Goal: Task Accomplishment & Management: Complete application form

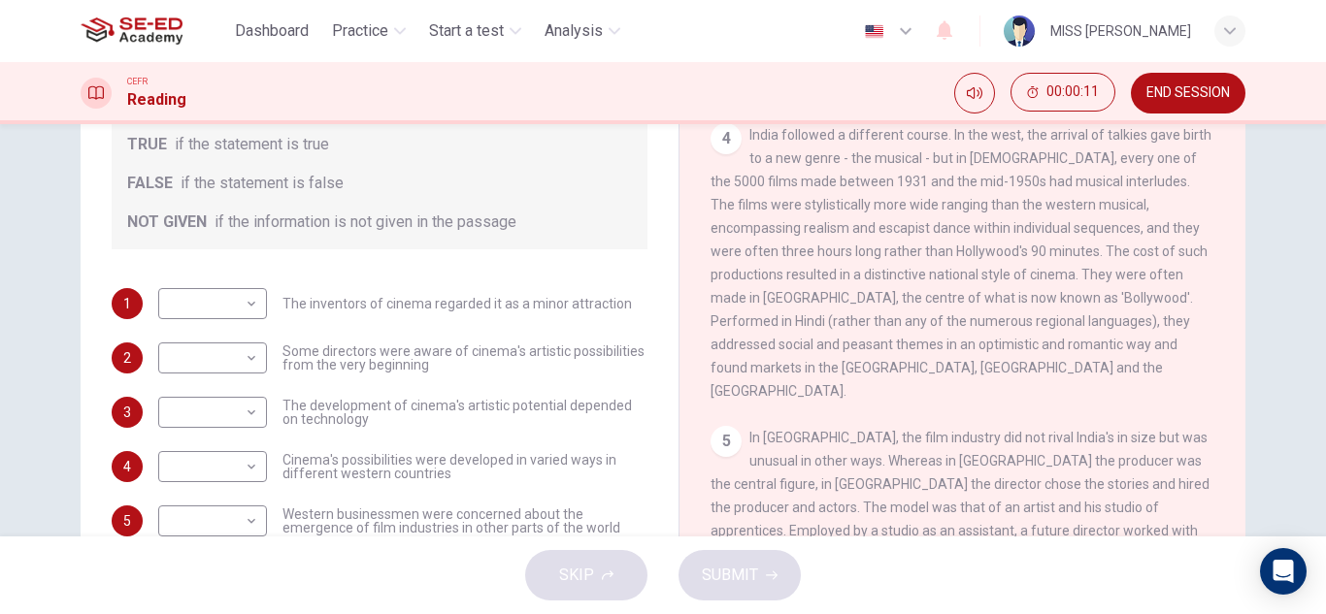
scroll to position [291, 0]
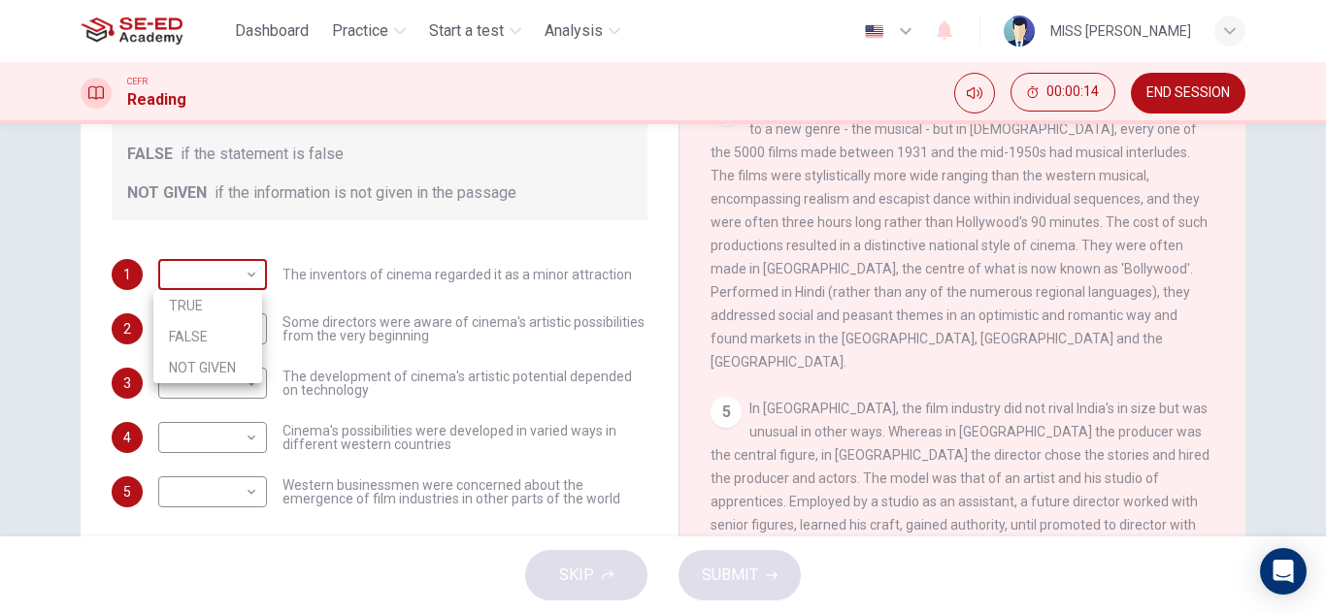
click at [249, 275] on body "This site uses cookies, as explained in our Privacy Policy . If you agree to th…" at bounding box center [663, 307] width 1326 height 614
click at [577, 233] on div at bounding box center [663, 307] width 1326 height 614
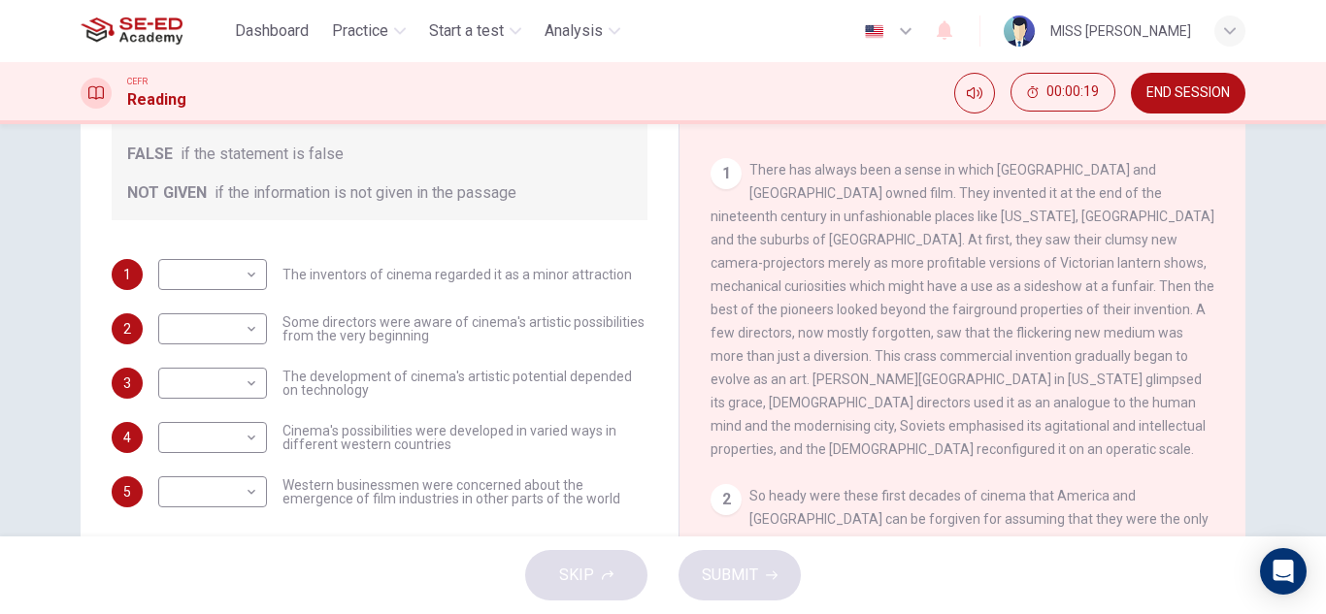
scroll to position [97, 0]
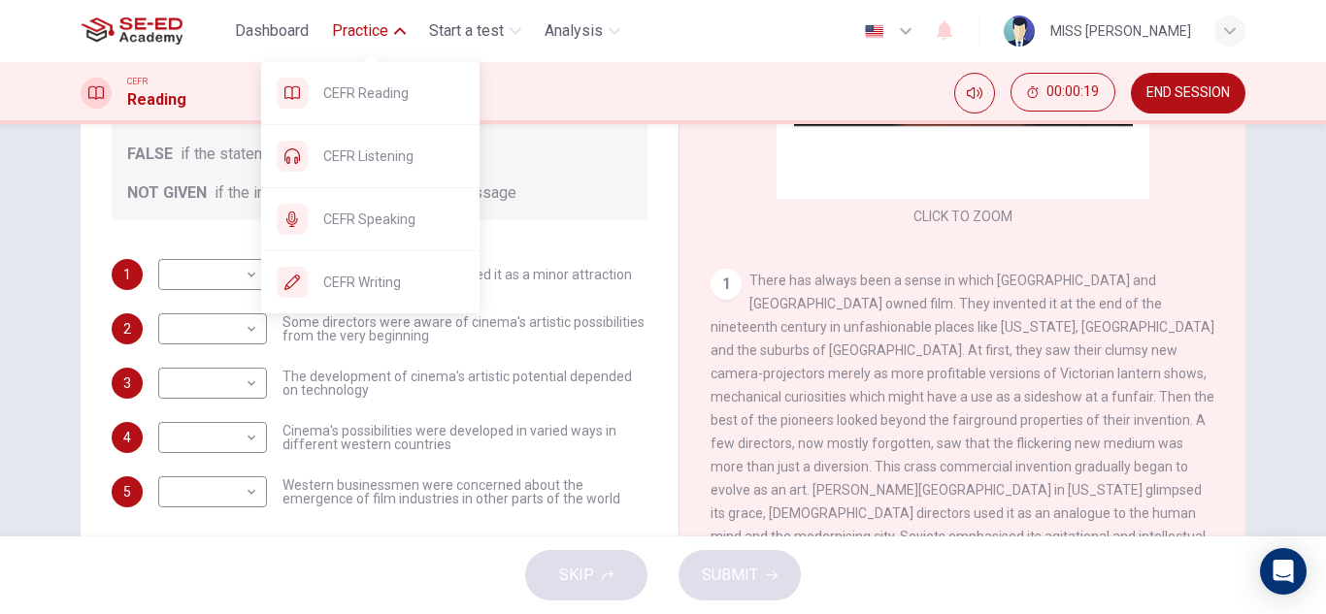
click at [388, 16] on button "Practice" at bounding box center [368, 31] width 89 height 35
click at [365, 276] on span "CEFR Writing" at bounding box center [393, 282] width 141 height 23
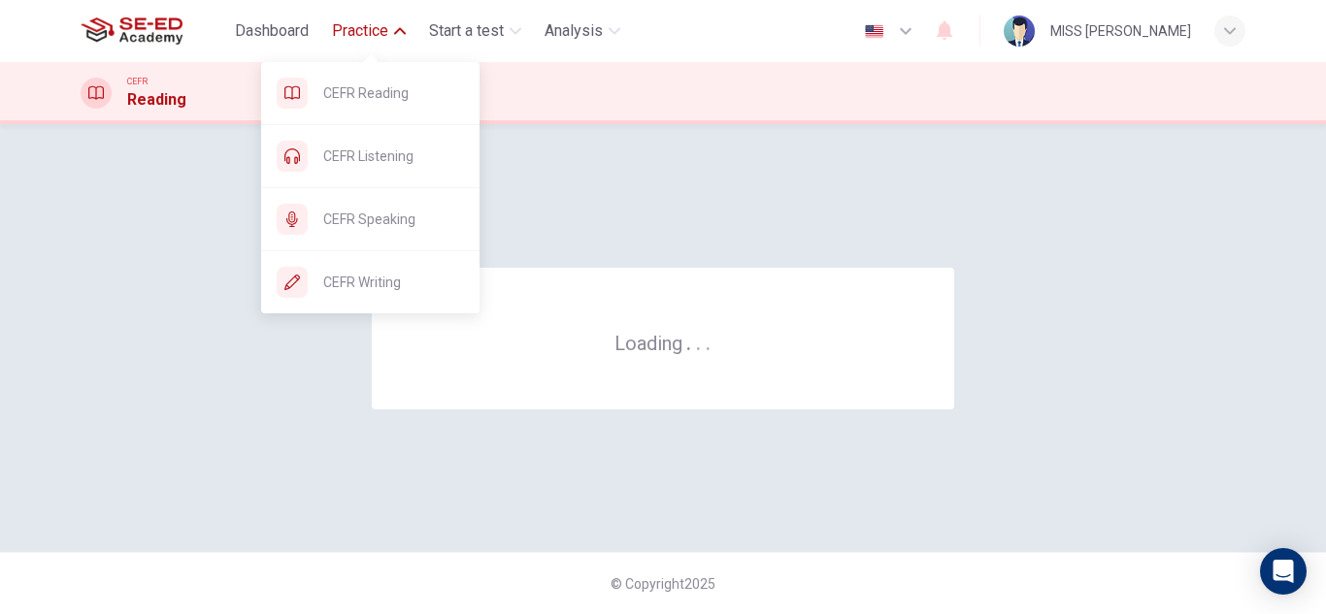
scroll to position [0, 0]
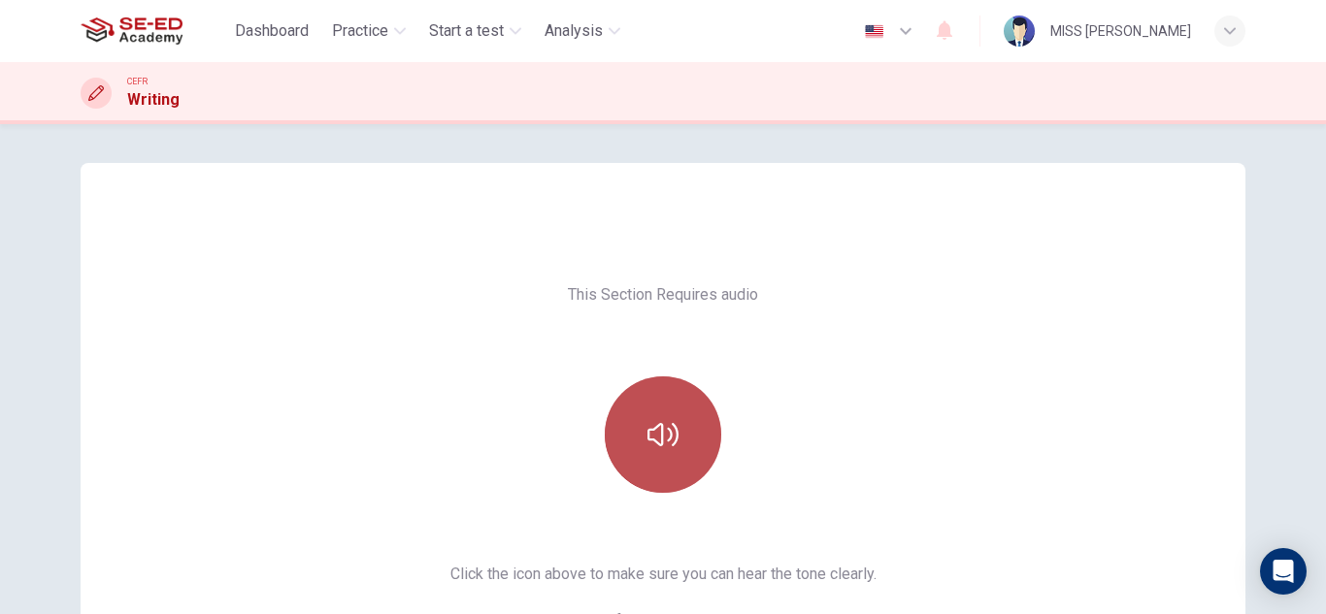
click at [703, 430] on button "button" at bounding box center [663, 435] width 116 height 116
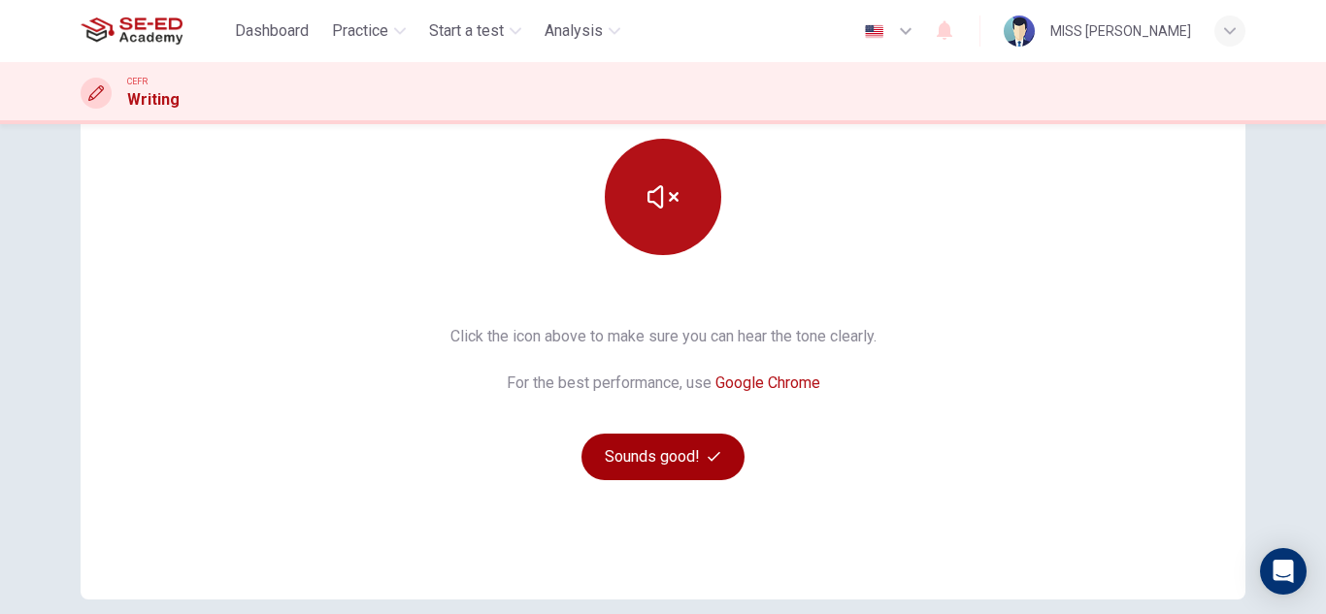
scroll to position [291, 0]
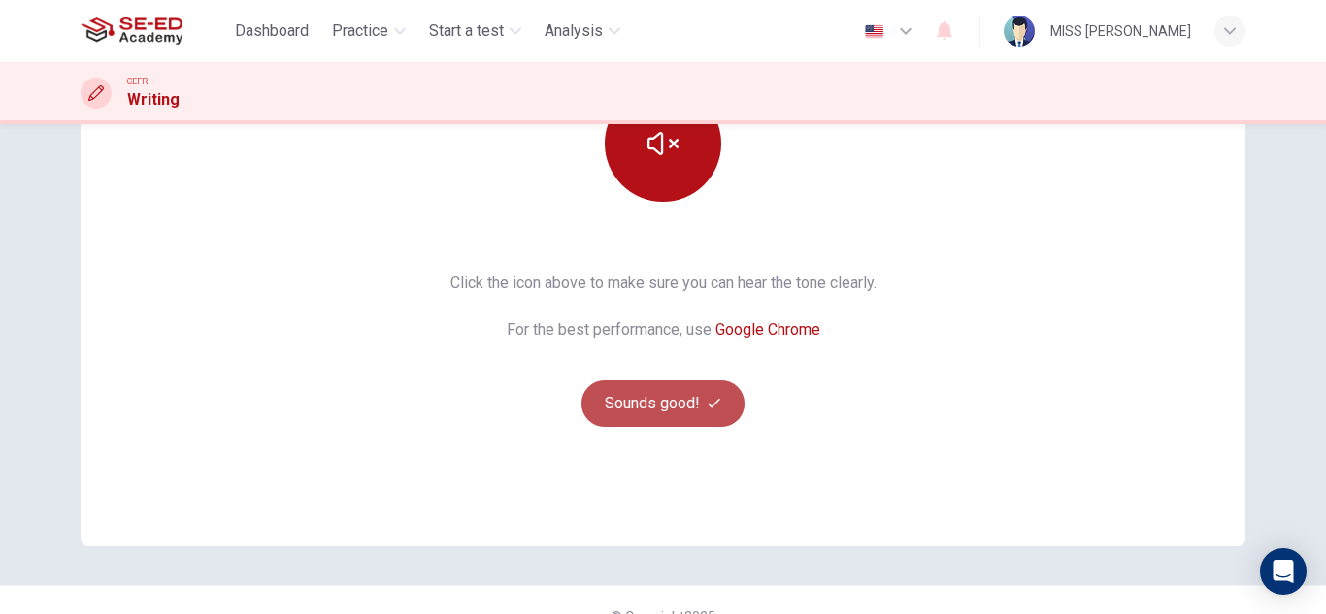
click at [622, 388] on button "Sounds good!" at bounding box center [662, 404] width 163 height 47
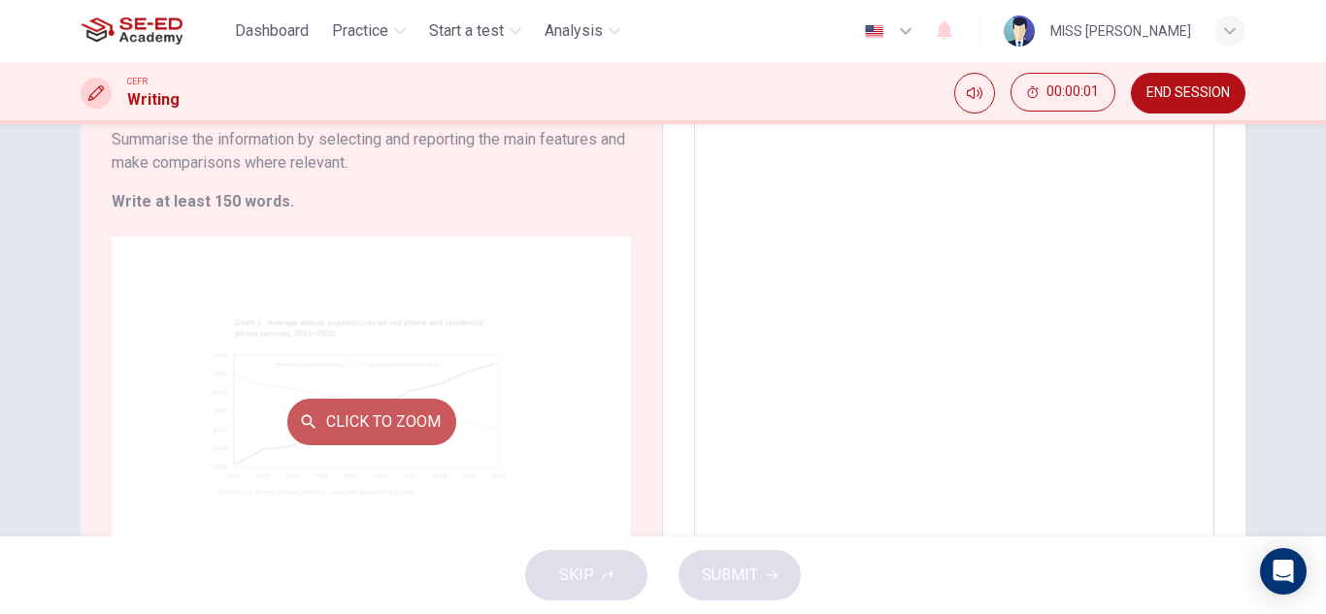
click at [359, 406] on button "Click to Zoom" at bounding box center [371, 422] width 169 height 47
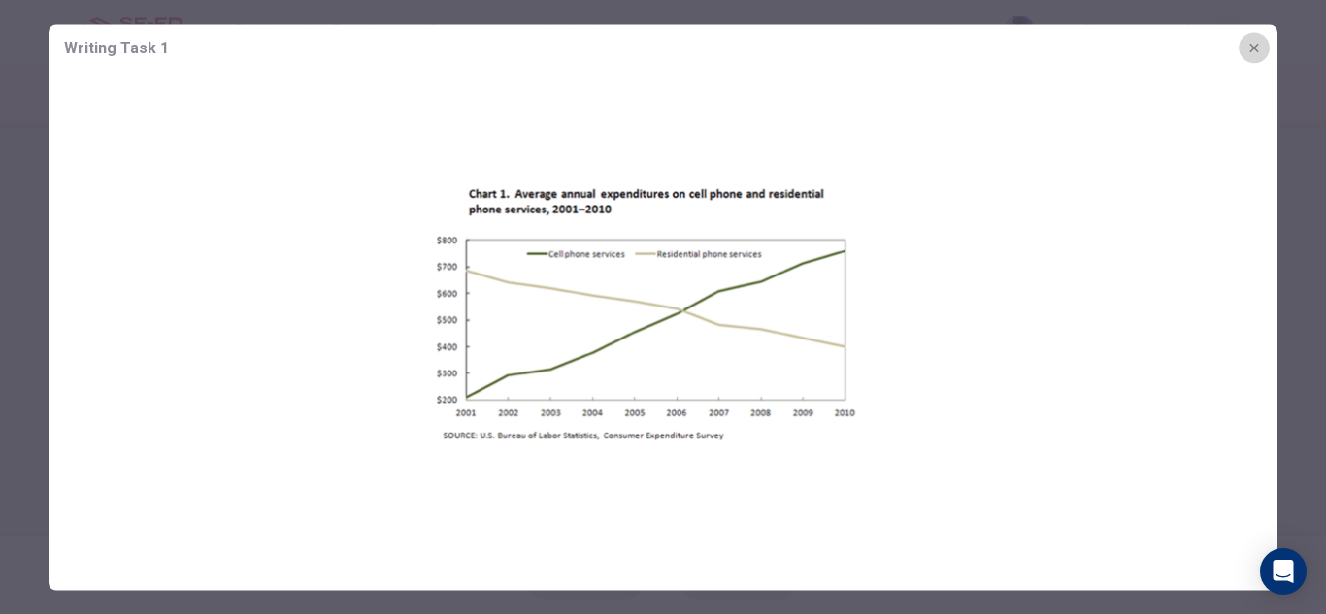
click at [1254, 45] on icon "button" at bounding box center [1254, 48] width 16 height 16
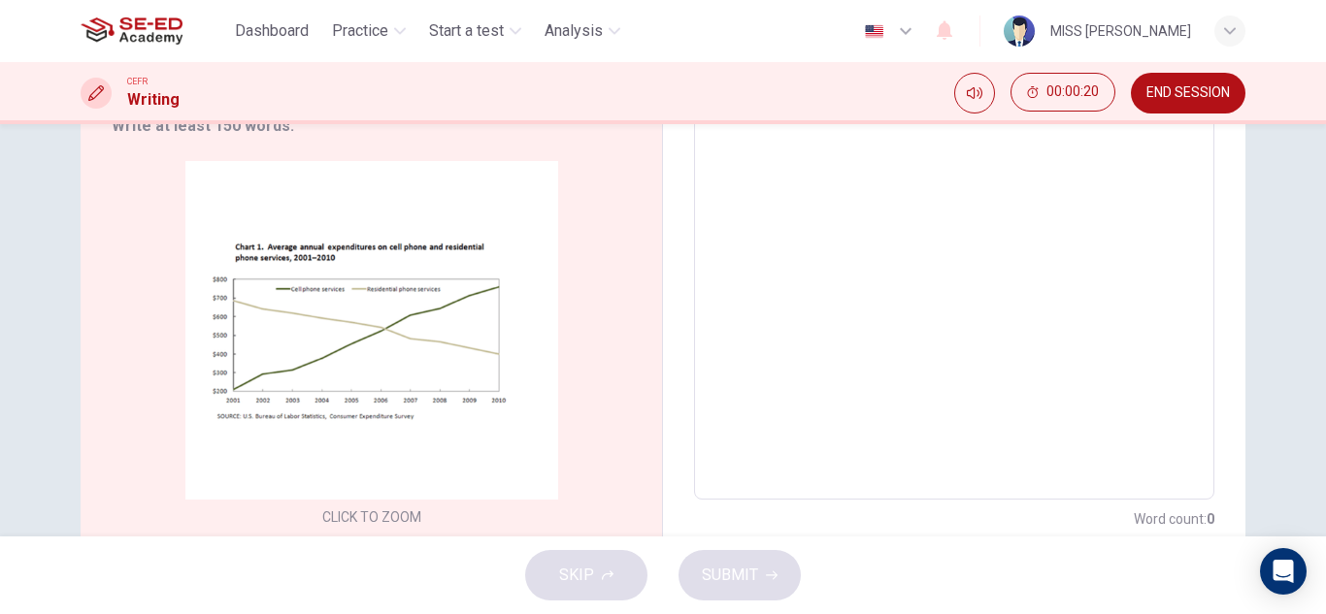
scroll to position [388, 0]
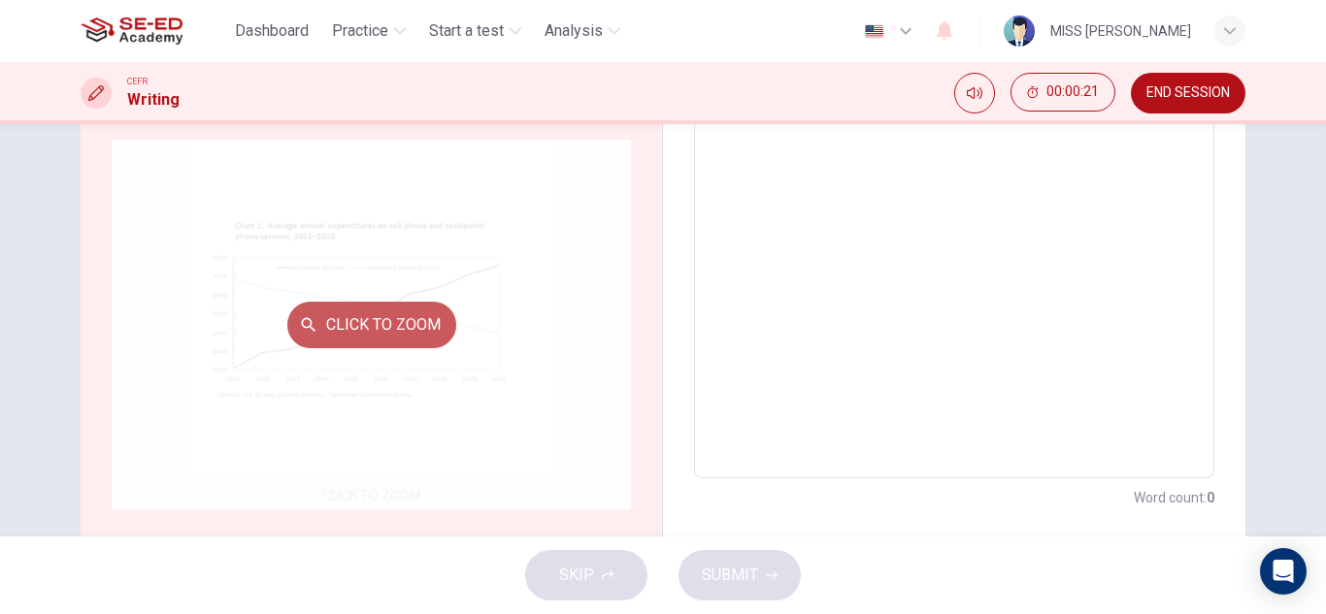
click at [419, 322] on button "Click to Zoom" at bounding box center [371, 325] width 169 height 47
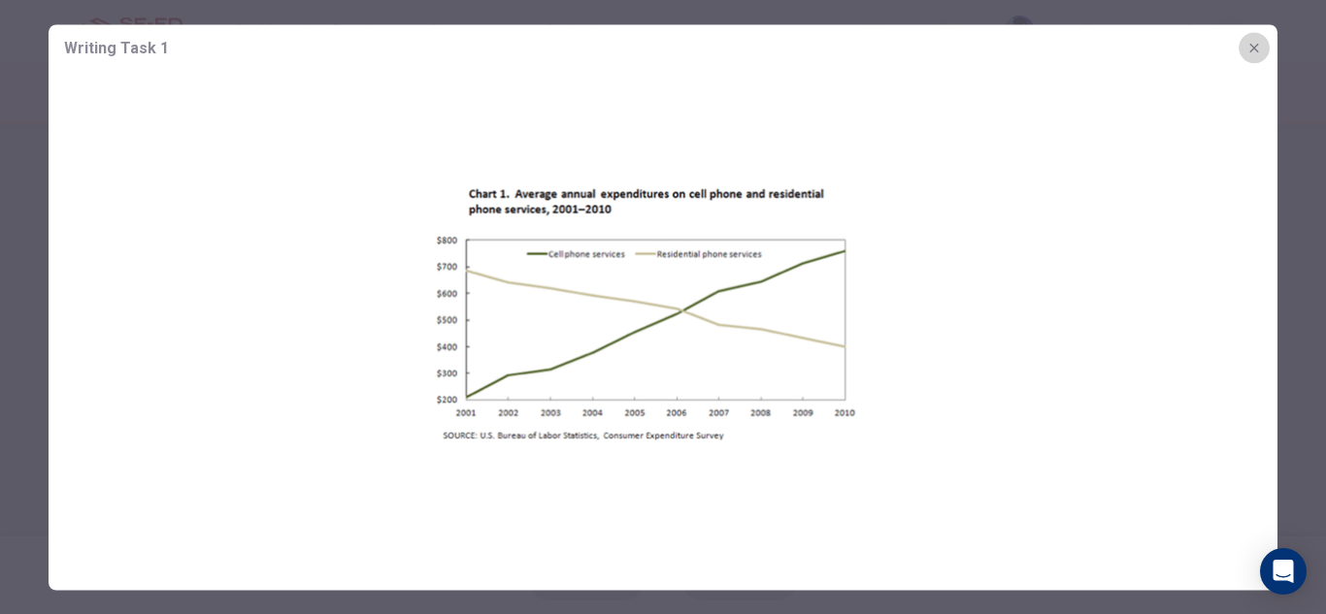
click at [1262, 46] on button "button" at bounding box center [1254, 47] width 31 height 31
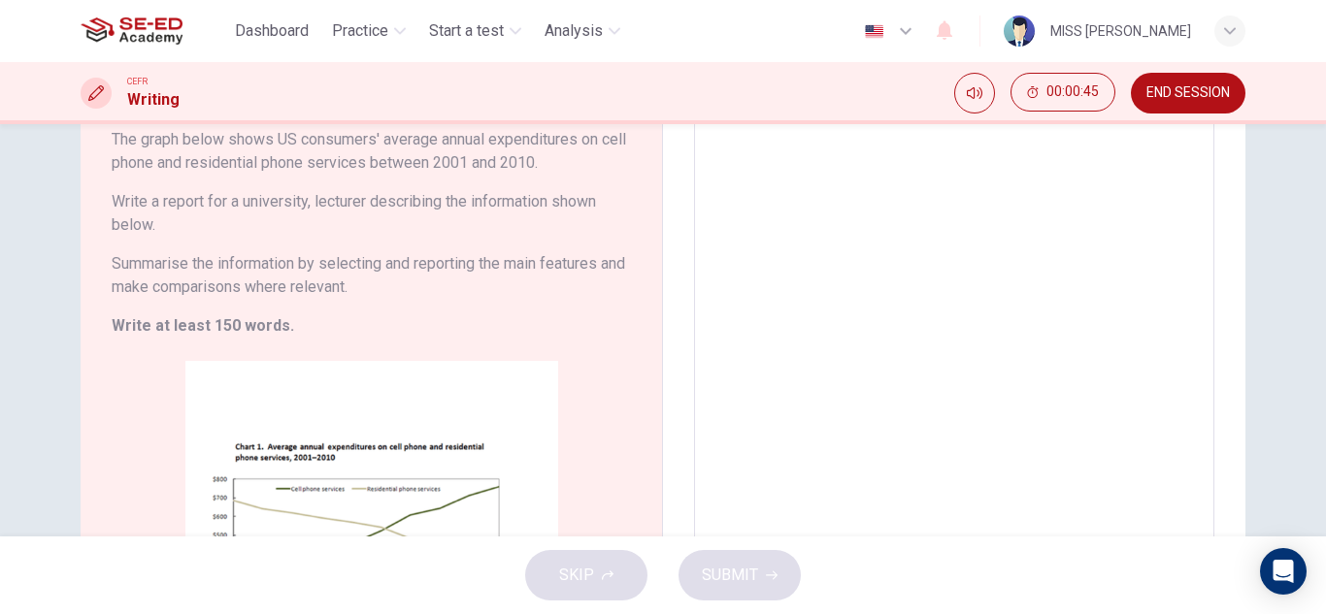
scroll to position [0, 0]
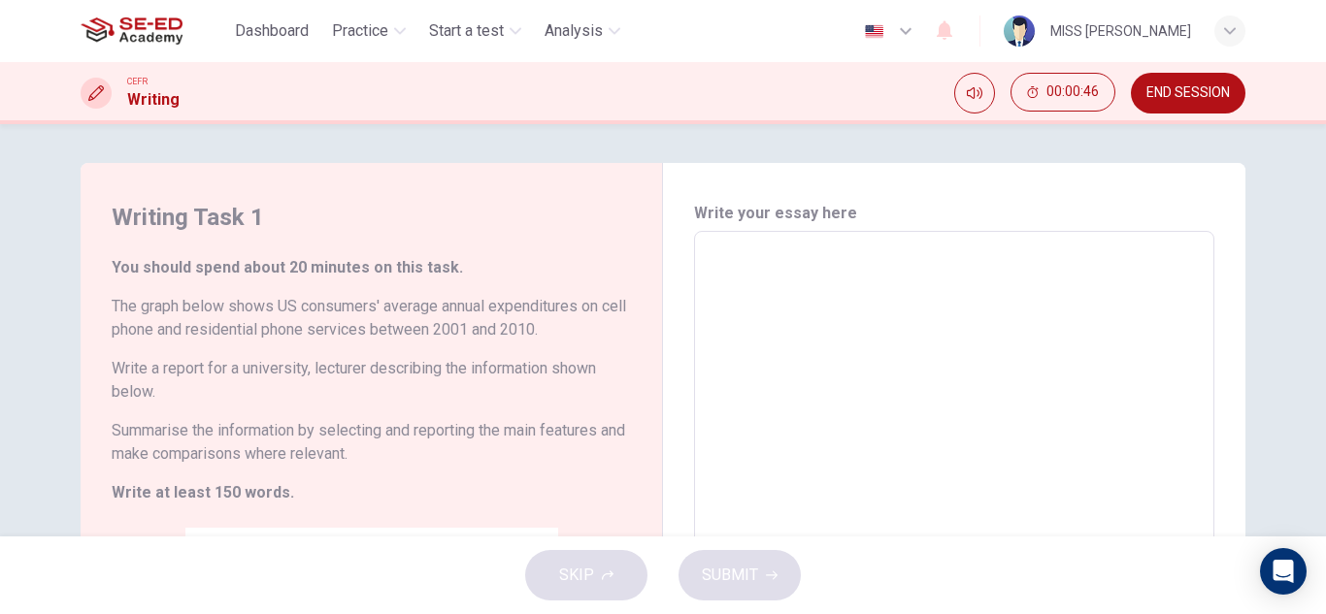
click at [810, 248] on textarea at bounding box center [954, 550] width 493 height 604
click at [608, 582] on div "SKIP SUBMIT" at bounding box center [663, 576] width 1326 height 78
click at [749, 252] on textarea at bounding box center [954, 550] width 493 height 604
type textarea "ณ"
type textarea "x"
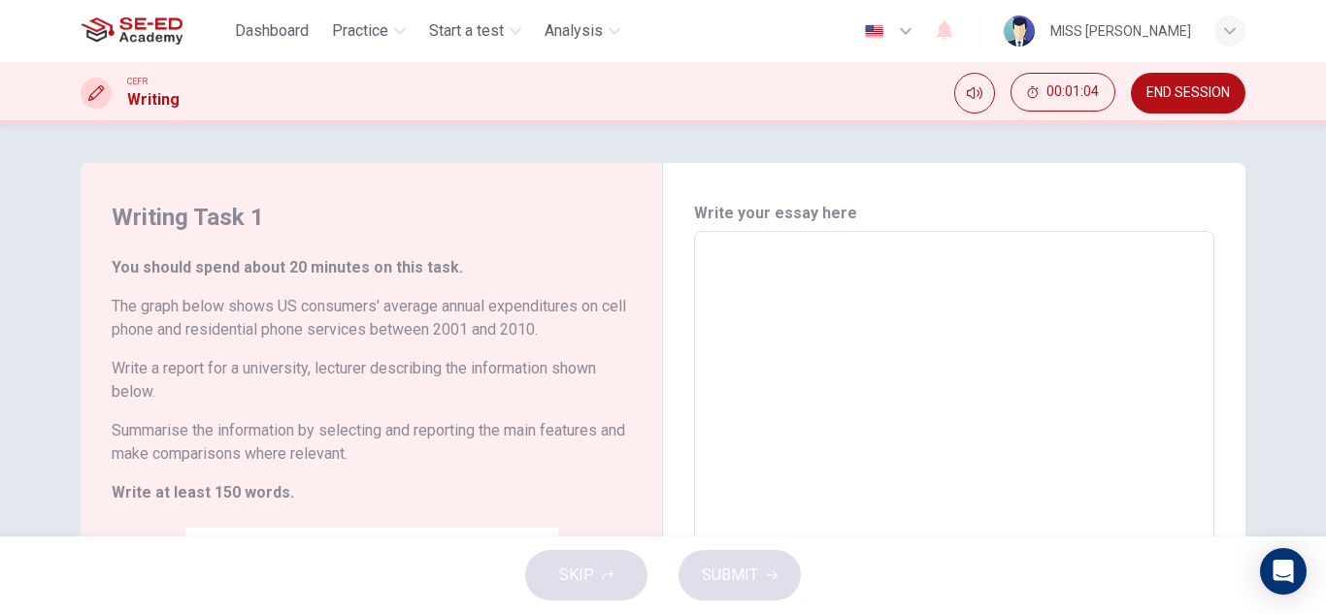
type textarea "ร"
type textarea "x"
type textarea "i"
type textarea "x"
type textarea "in"
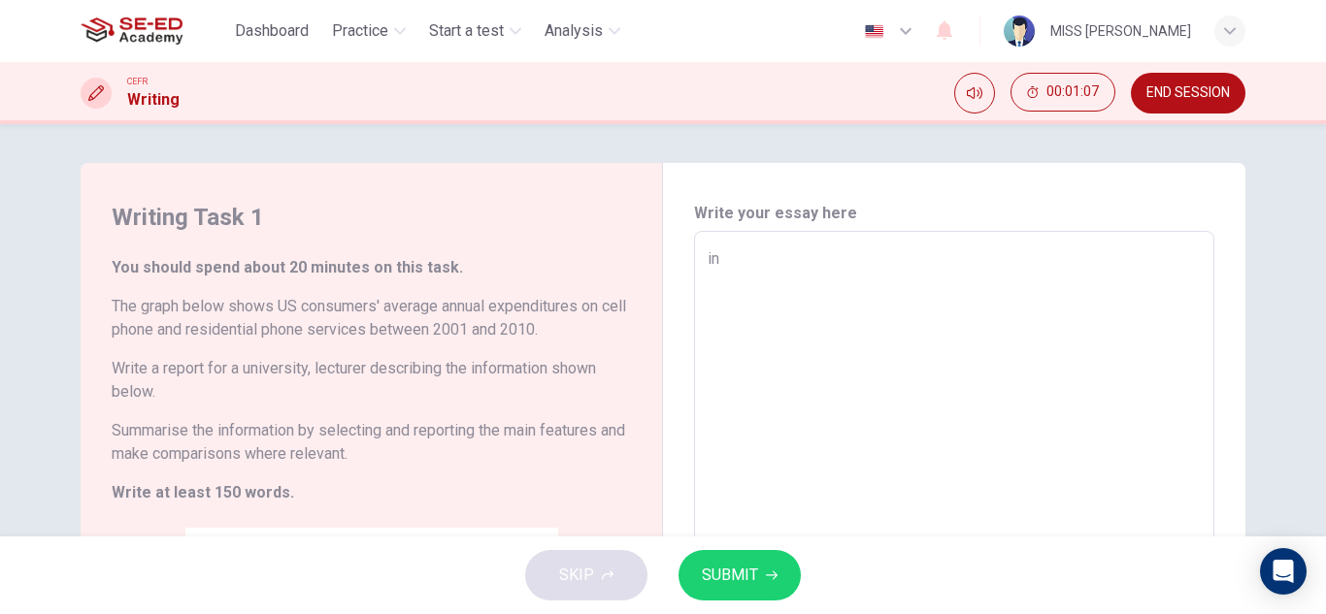
type textarea "x"
type textarea "in"
type textarea "x"
type textarea "in u"
type textarea "x"
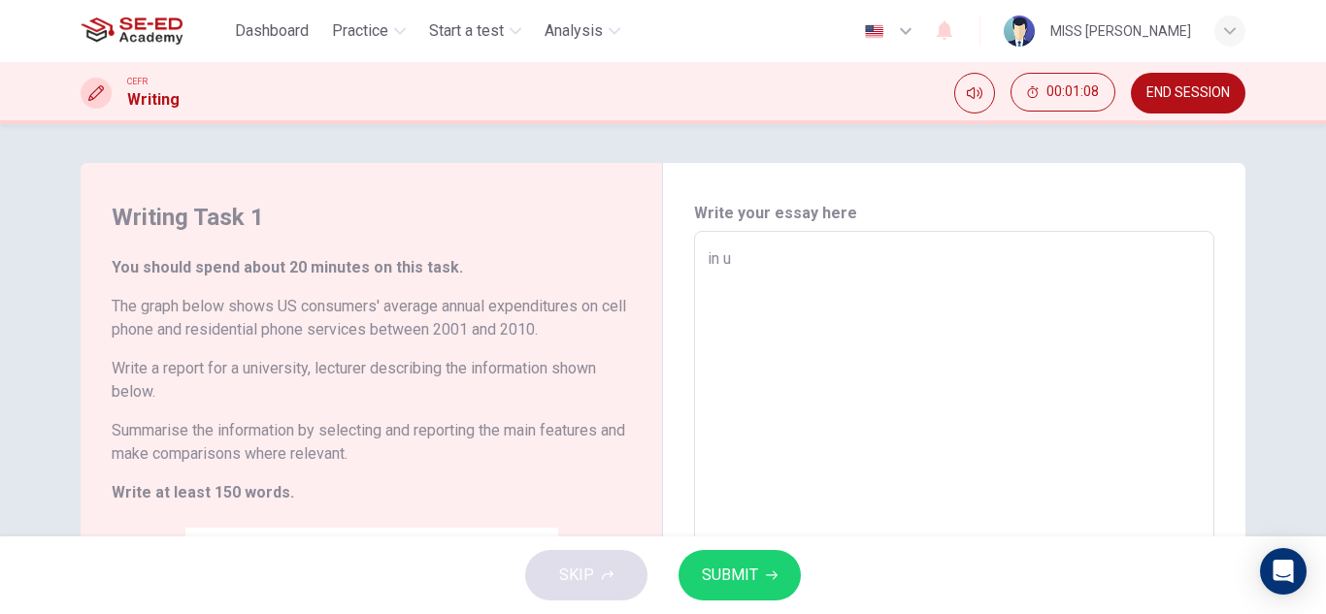
type textarea "in un"
type textarea "x"
type textarea "in [GEOGRAPHIC_DATA]"
type textarea "x"
type textarea "in univ"
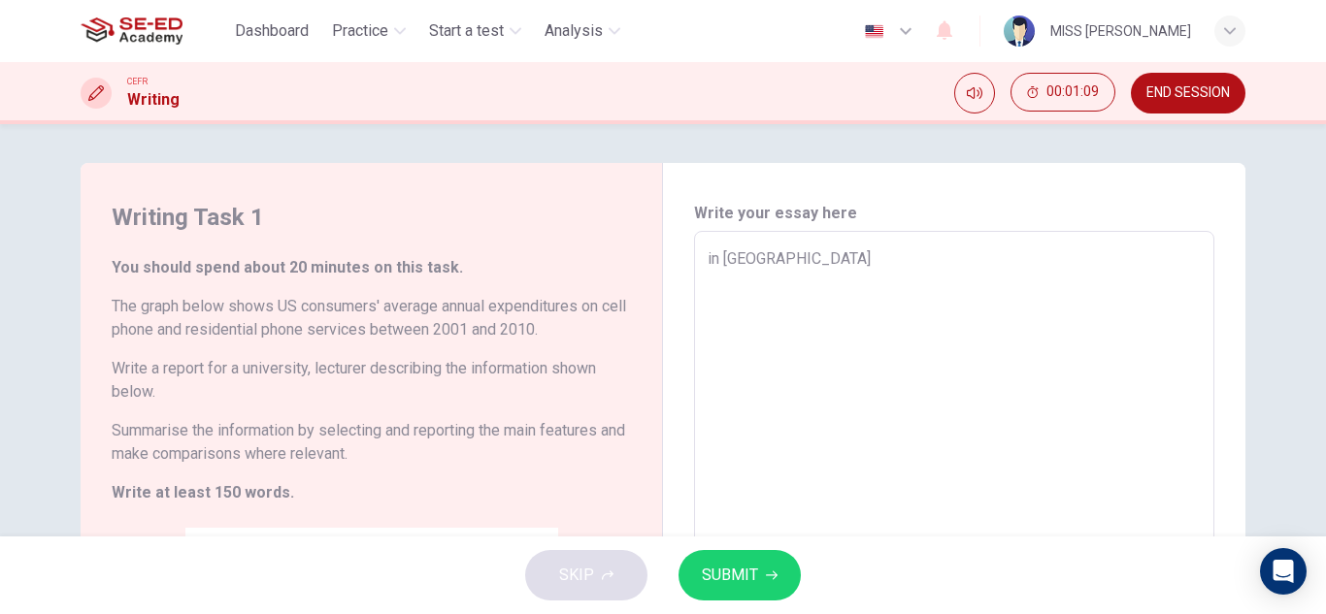
type textarea "x"
type textarea "in unive"
type textarea "x"
type textarea "in univer"
type textarea "x"
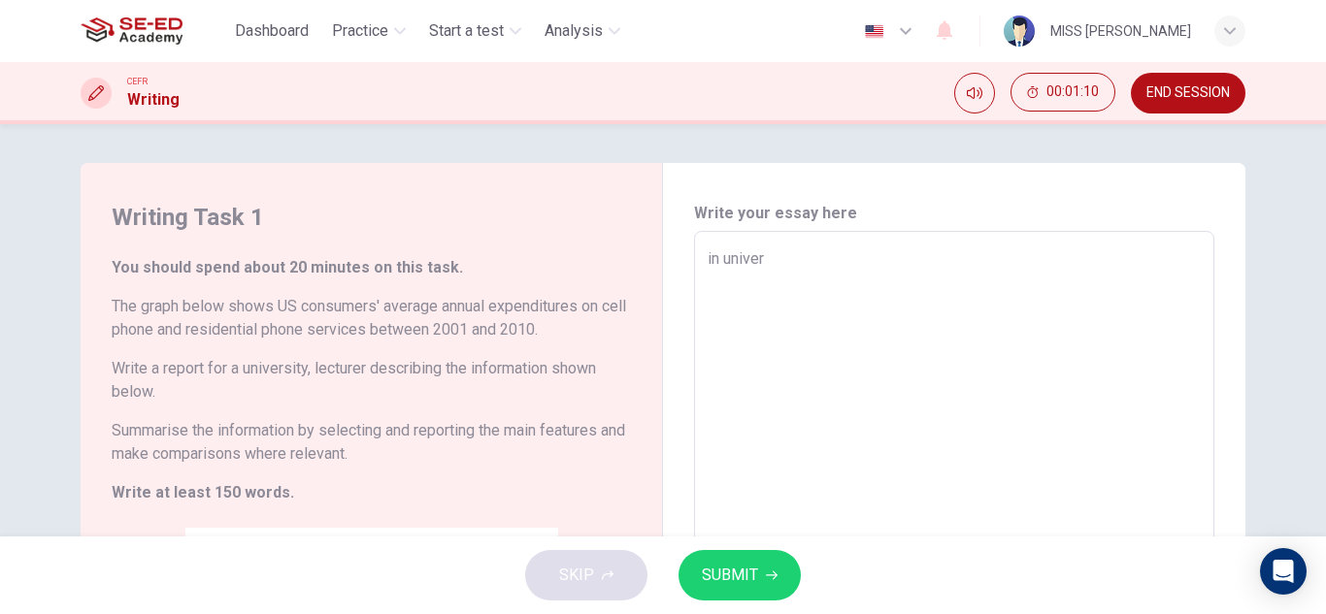
type textarea "in univers"
type textarea "x"
type textarea "in universi"
type textarea "x"
type textarea "in universit"
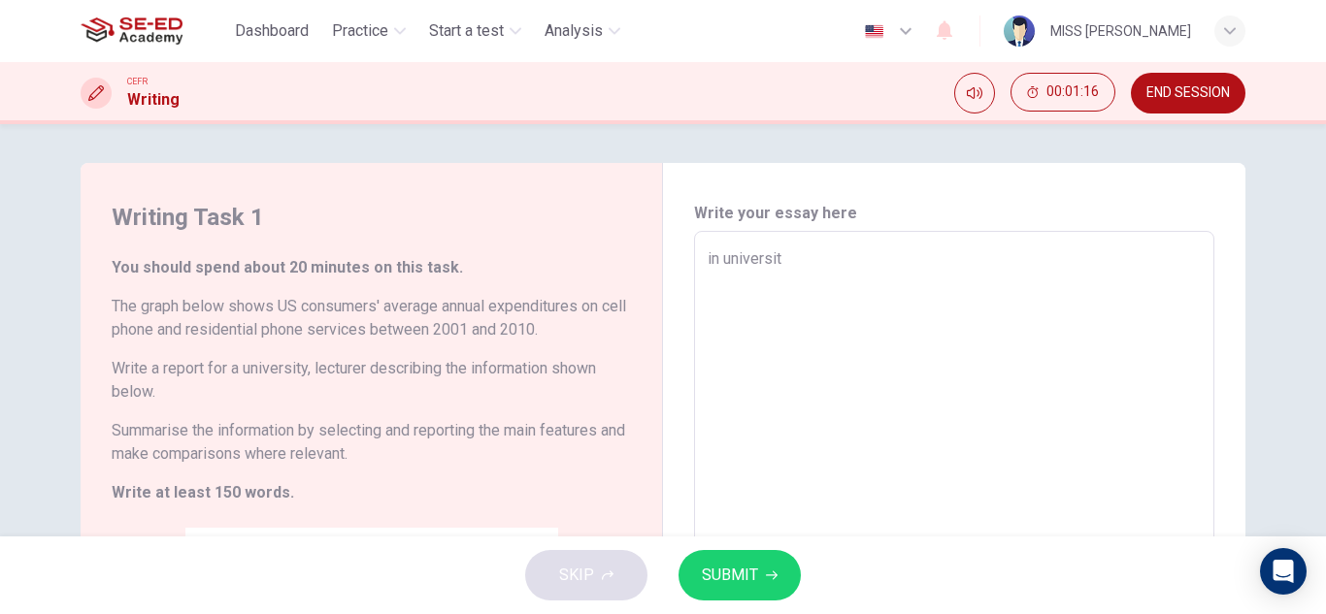
type textarea "x"
type textarea "in university"
type textarea "x"
type textarea "in university"
type textarea "x"
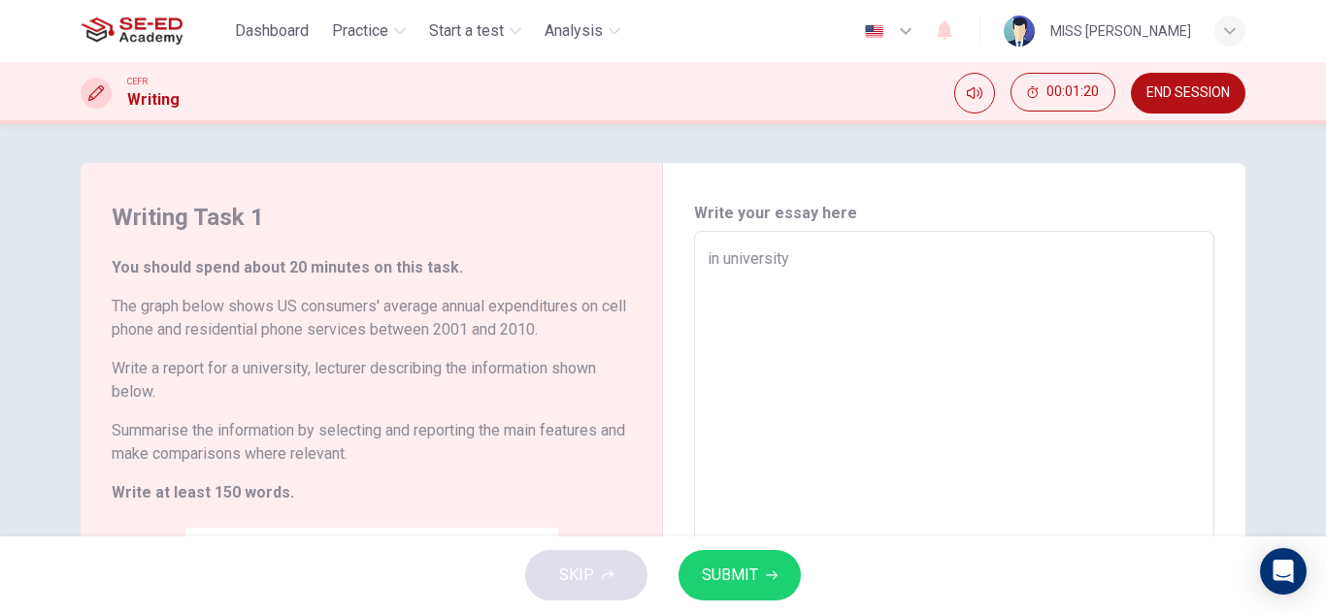
type textarea "in university t"
type textarea "x"
type textarea "in university th"
type textarea "x"
type textarea "in university thr"
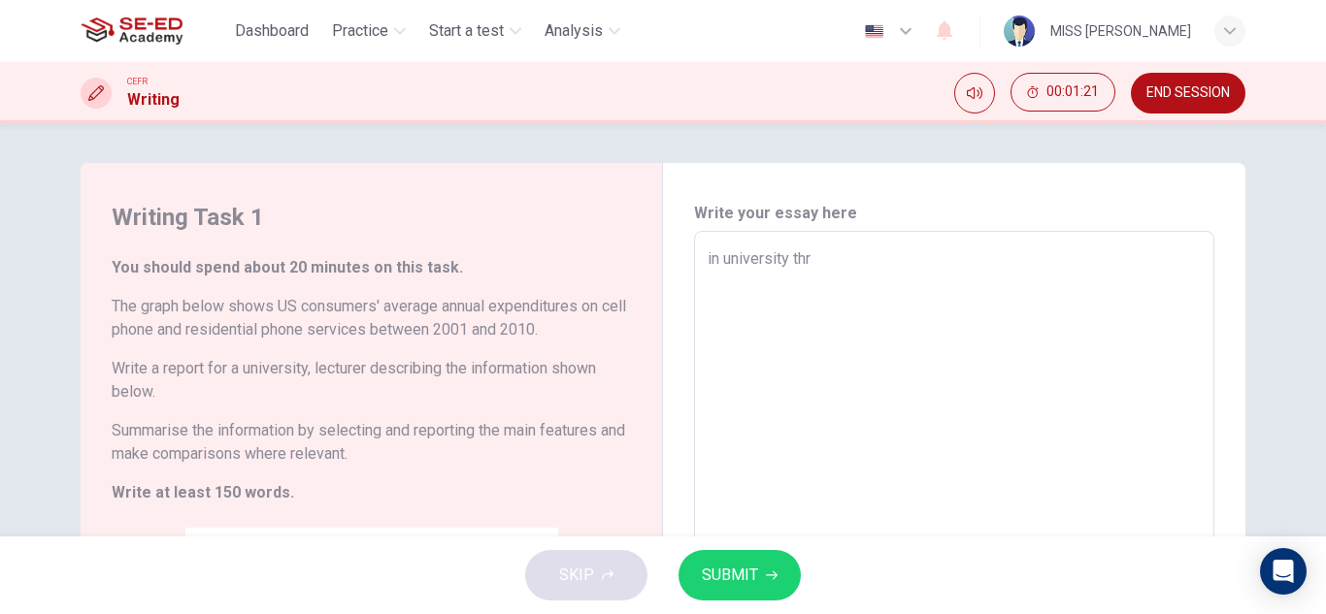
type textarea "x"
type textarea "in university thr"
type textarea "x"
type textarea "in university thr d"
type textarea "x"
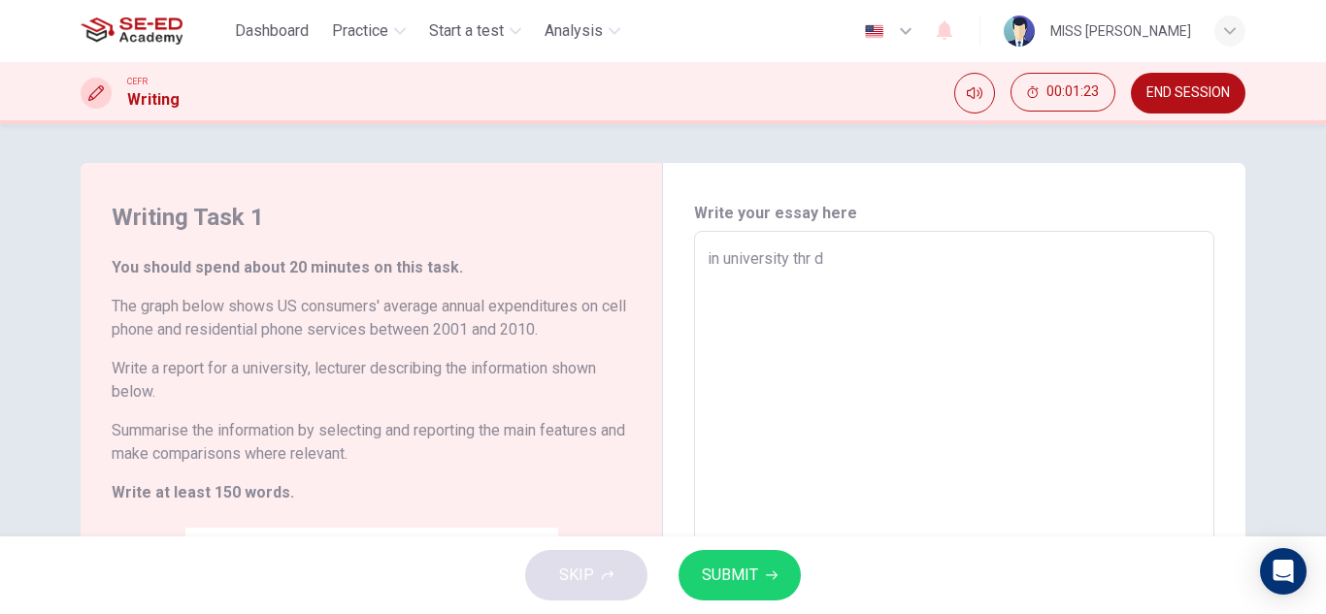
type textarea "in university thr de"
type textarea "x"
type textarea "in university thr dev"
type textarea "x"
type textarea "in university thr devi"
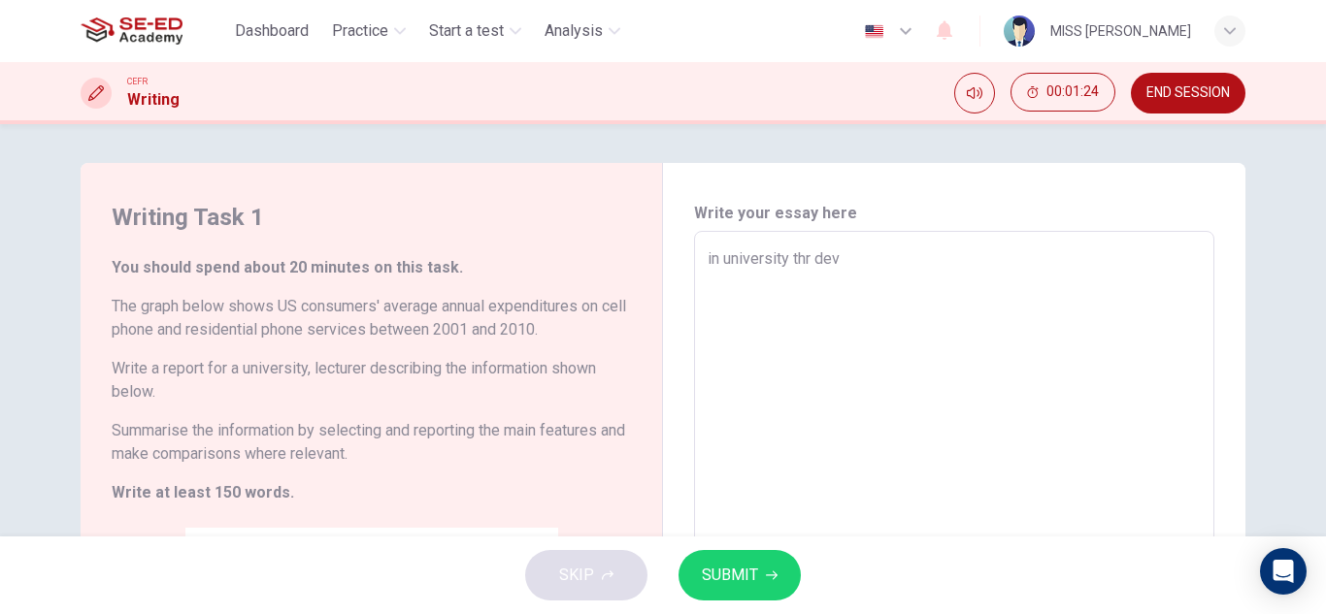
type textarea "x"
type textarea "in university thr devic"
type textarea "x"
type textarea "in university thr device"
type textarea "x"
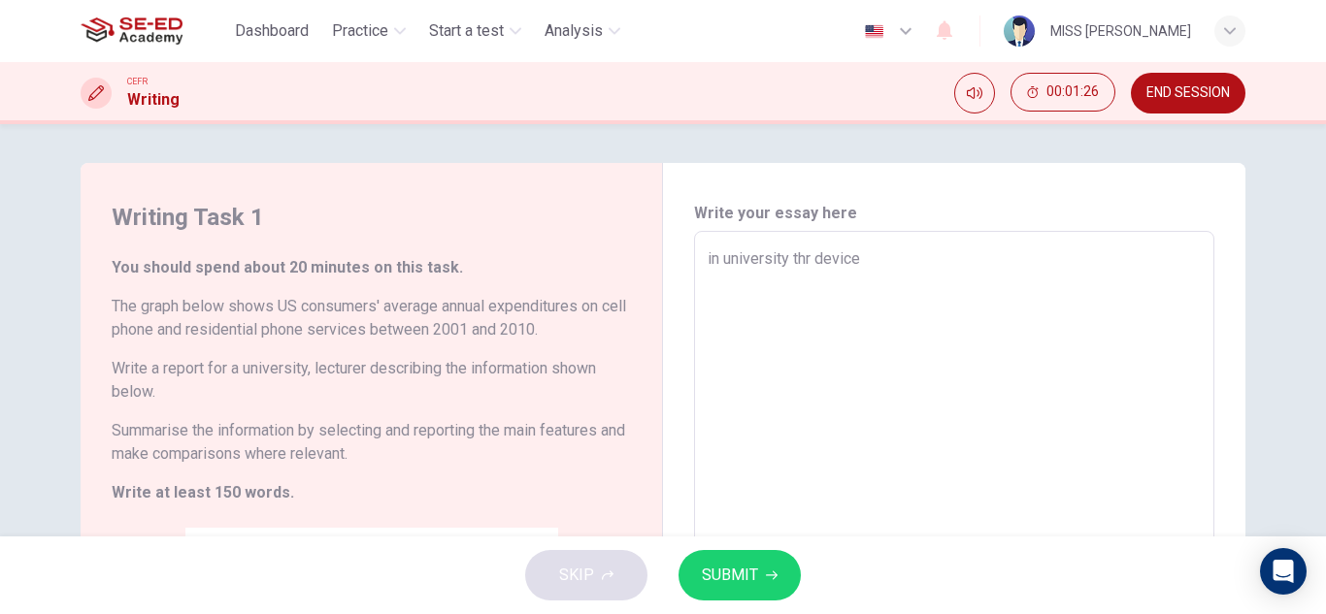
type textarea "in university thr devices"
type textarea "x"
type textarea "in university thr devices"
type textarea "x"
type textarea "in university thr devices u"
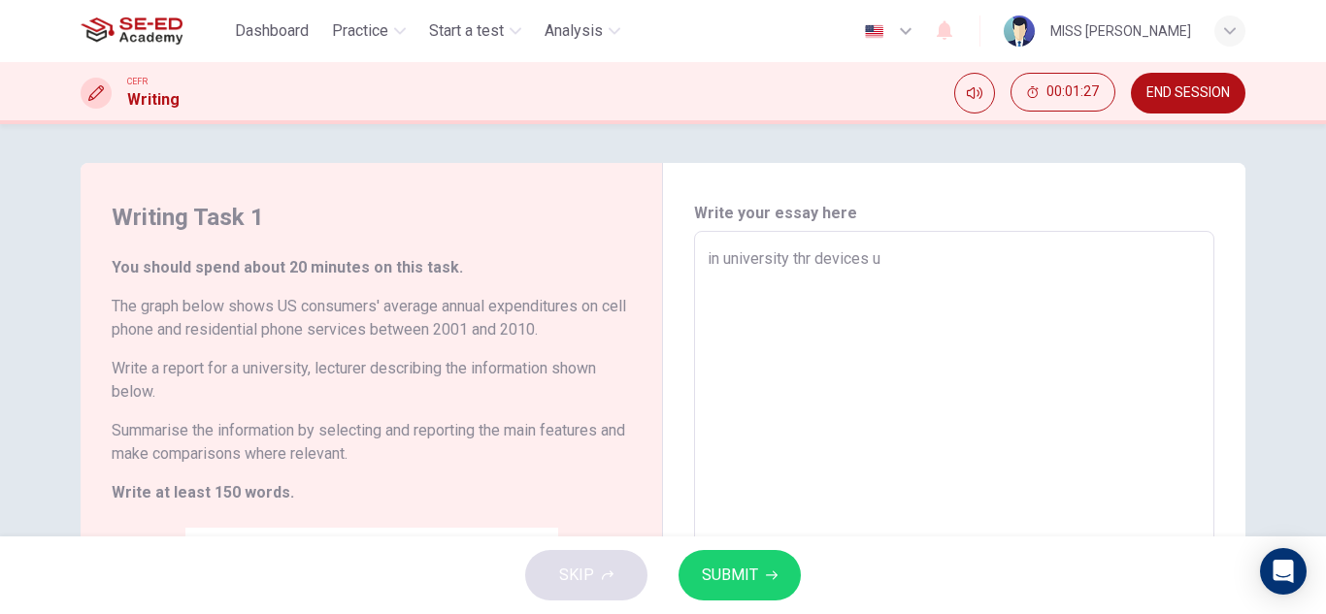
type textarea "x"
type textarea "in university thr devices us"
type textarea "x"
type textarea "in university thr devices use"
type textarea "x"
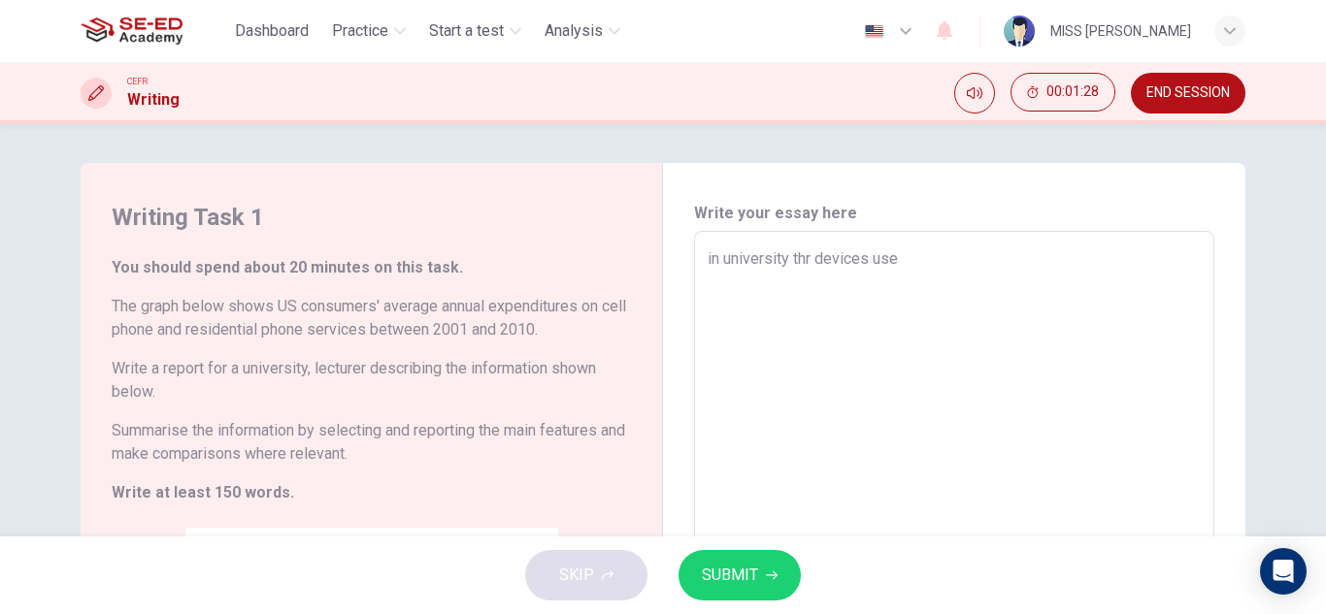
type textarea "in university thr devices used"
type textarea "x"
type textarea "in university thr devices used"
type textarea "x"
type textarea "in university thr devices used t"
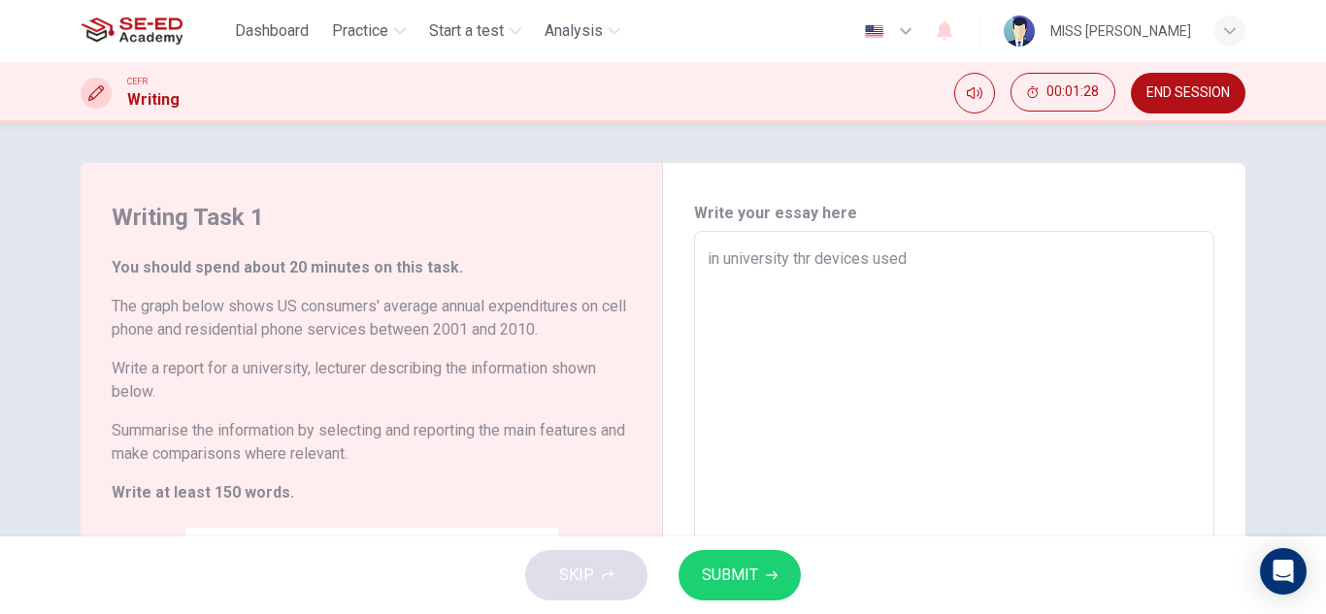
type textarea "x"
type textarea "in university thr devices used to"
type textarea "x"
type textarea "in university thr devices used to"
type textarea "x"
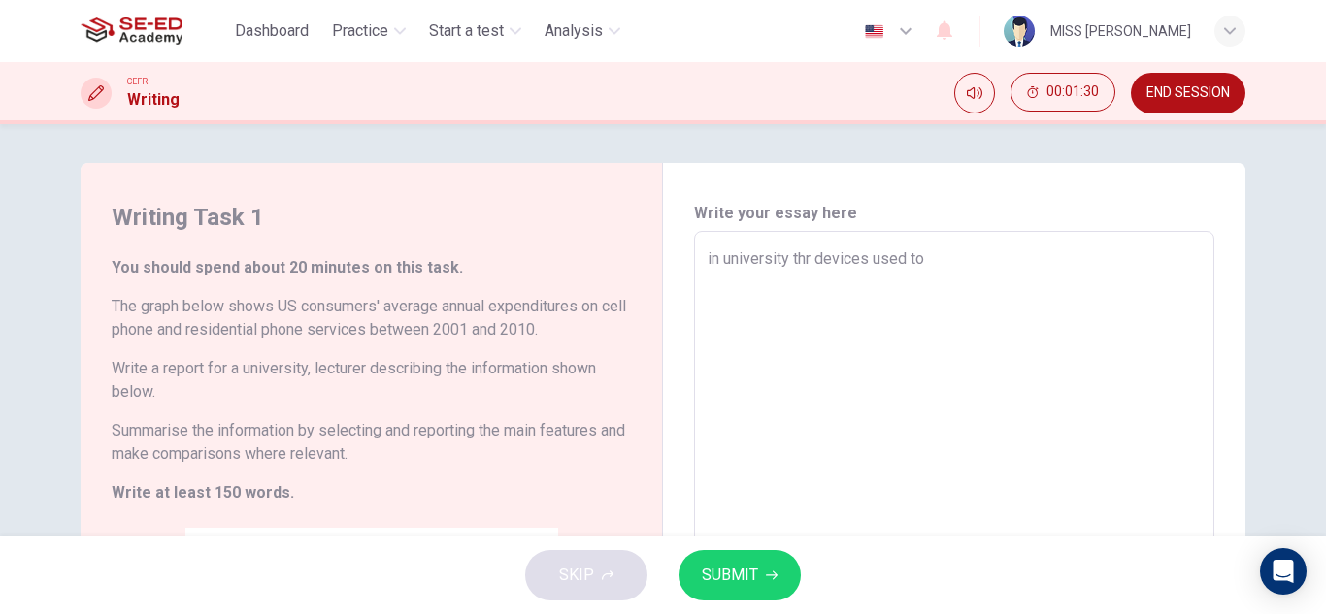
type textarea "in university thr devices used to s"
type textarea "x"
type textarea "in university thr devices used to st"
type textarea "x"
type textarea "in university thr devices used to stu"
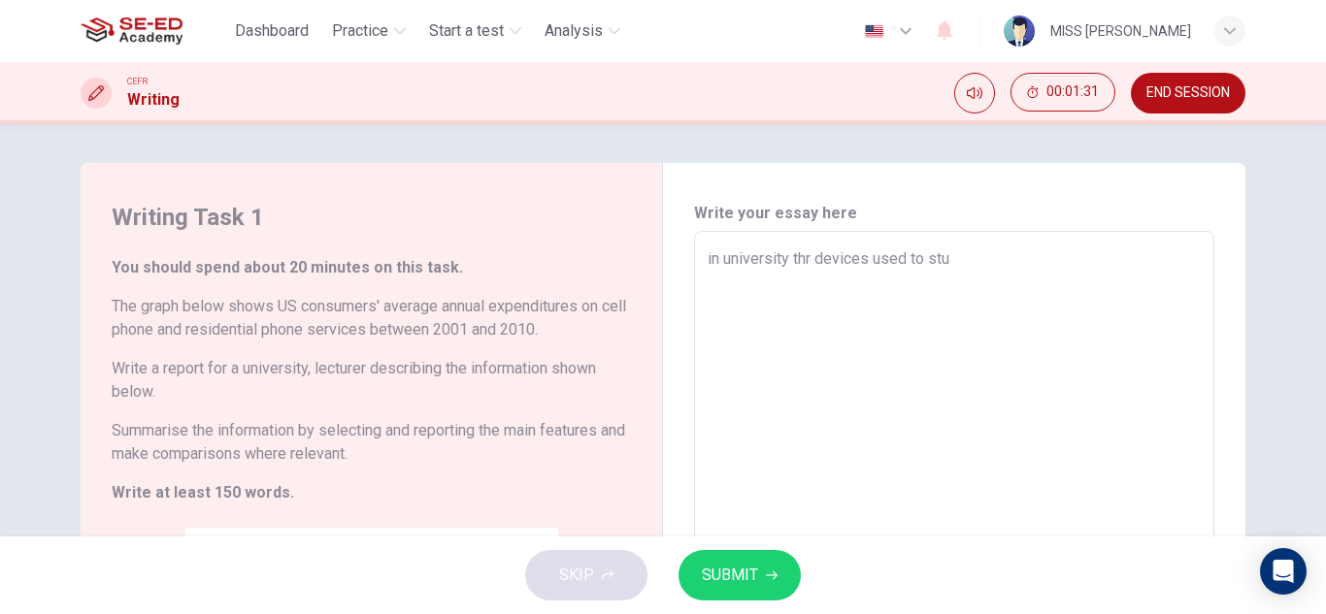
type textarea "x"
type textarea "in university thr devices used to stud"
type textarea "x"
type textarea "in university thr devices used to study"
type textarea "x"
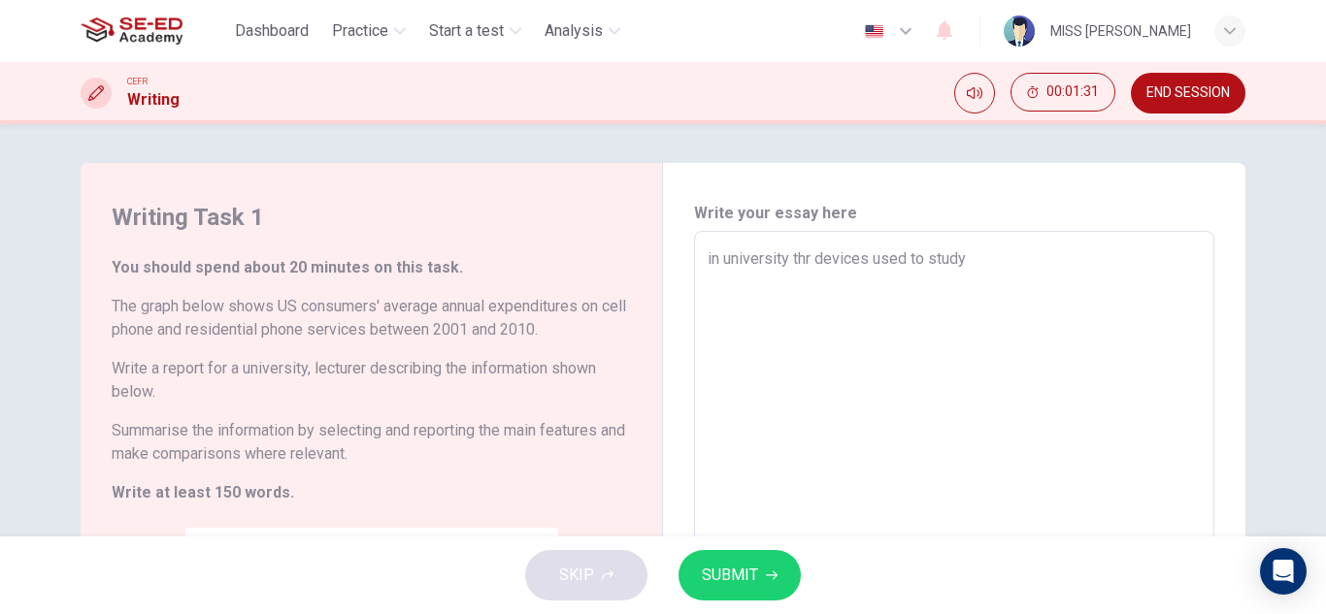
type textarea "in university thr devices used to study"
type textarea "x"
type textarea "in university thr devices used to study a"
type textarea "x"
type textarea "in university thr devices used to study ar"
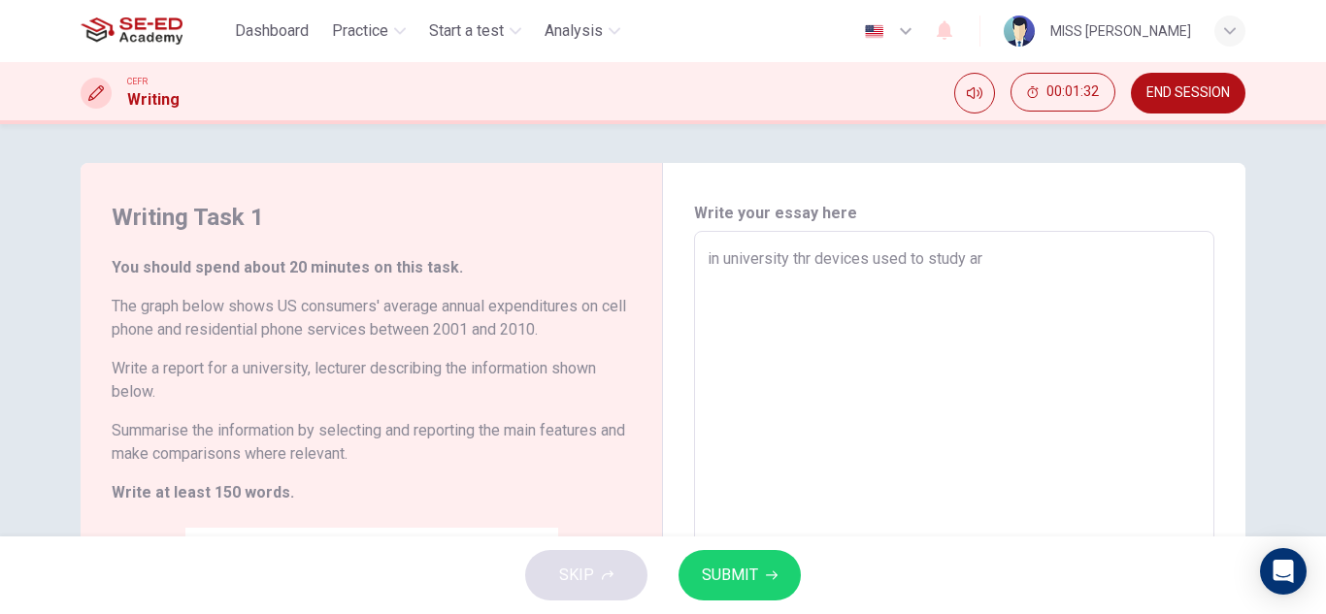
type textarea "x"
type textarea "in university thr devices used to study are"
type textarea "x"
type textarea "in university thr devices used to study are"
type textarea "x"
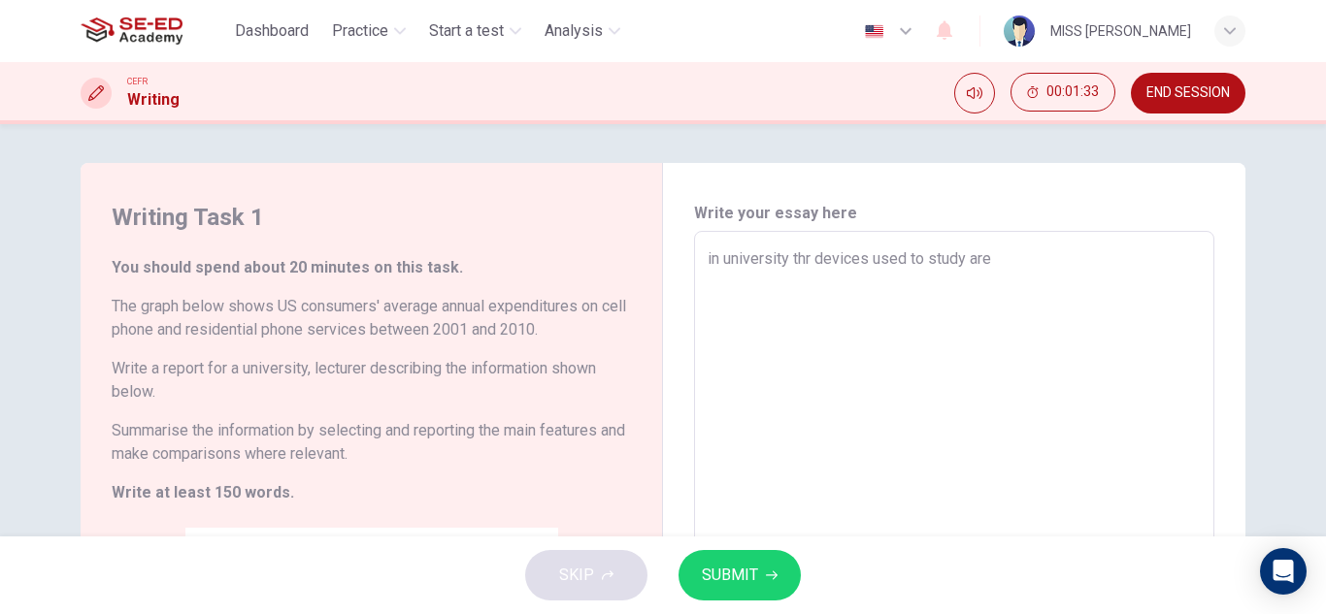
type textarea "in university thr devices used to study are v"
type textarea "x"
type textarea "in university thr devices used to study are ve"
type textarea "x"
type textarea "in university thr devices used to study are ver"
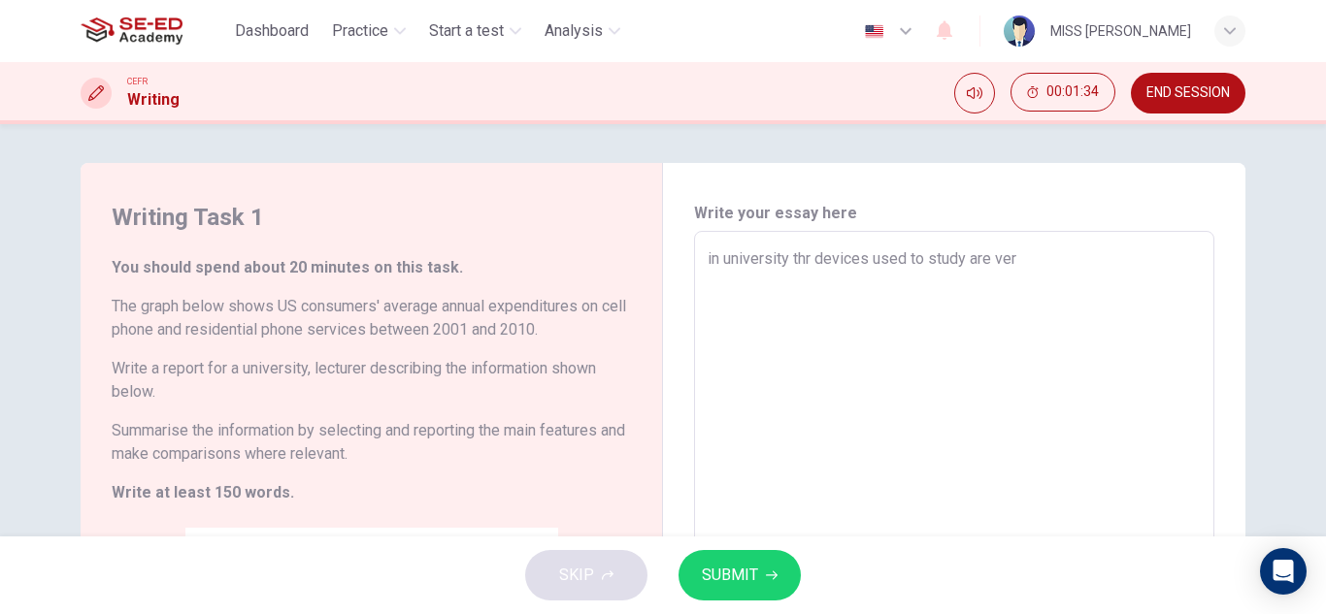
type textarea "x"
type textarea "in university thr devices used to study are very"
type textarea "x"
type textarea "in university thr devices used to study are very"
type textarea "x"
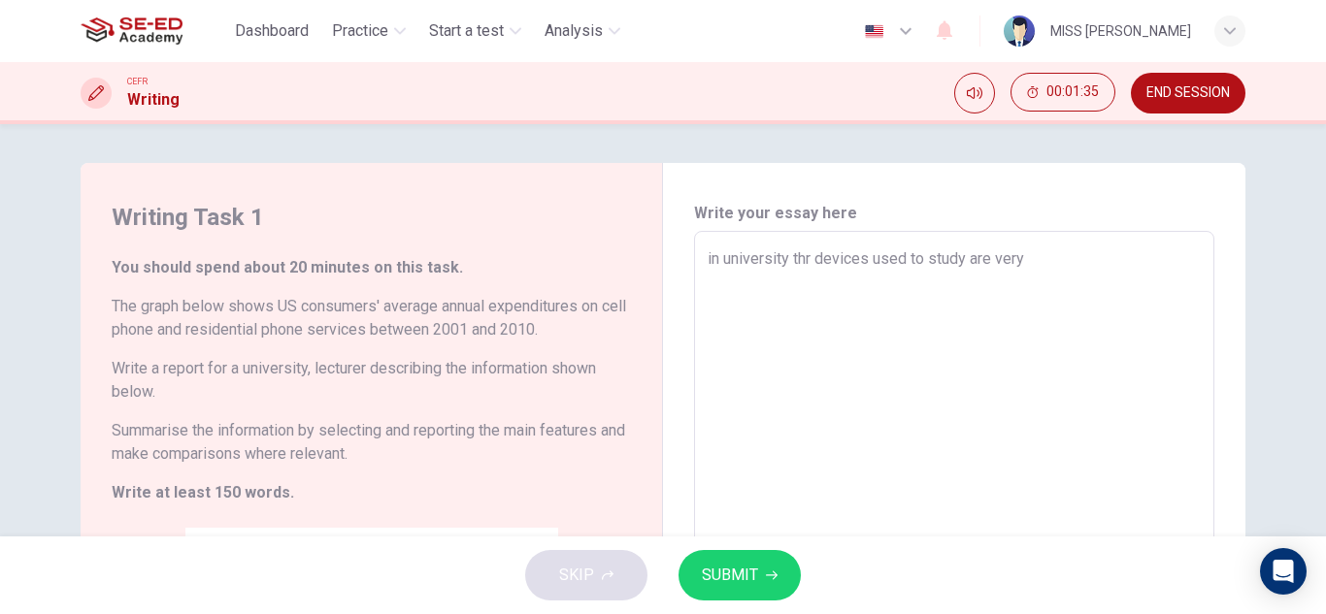
type textarea "in university thr devices used to study are very i"
type textarea "x"
type textarea "in university thr devices used to study are very im"
type textarea "x"
type textarea "in university thr devices used to study are very imp"
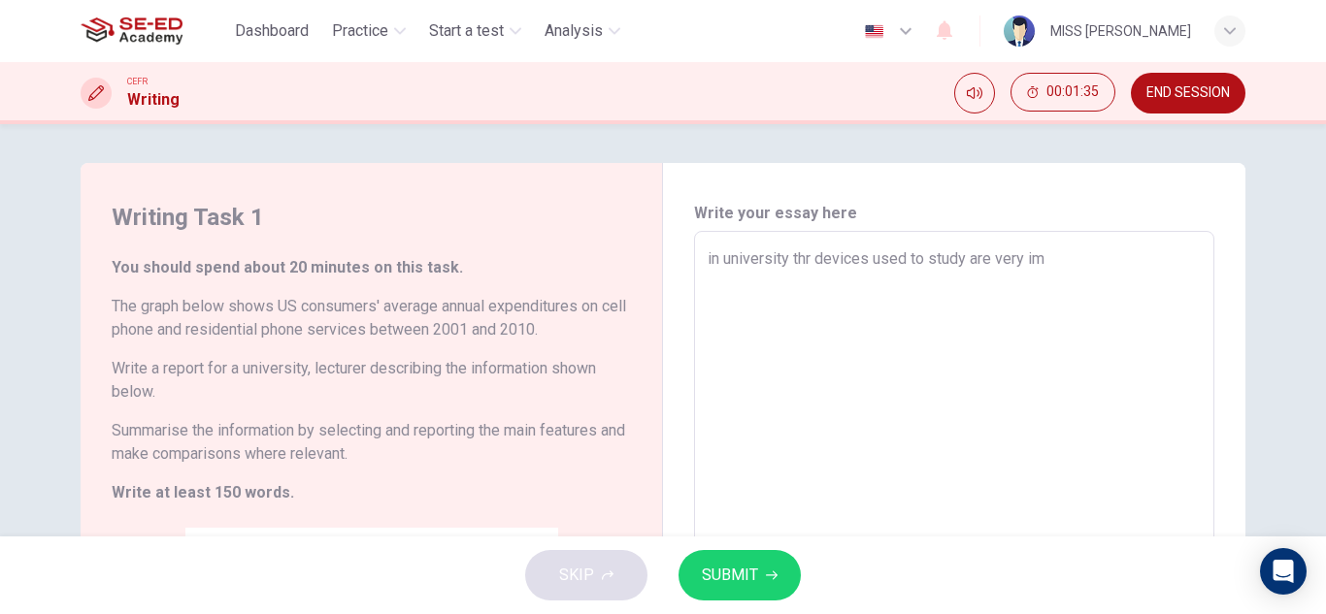
type textarea "x"
type textarea "in university thr devices used to study are very impr"
type textarea "x"
type textarea "in university thr devices used to study are very impro"
type textarea "x"
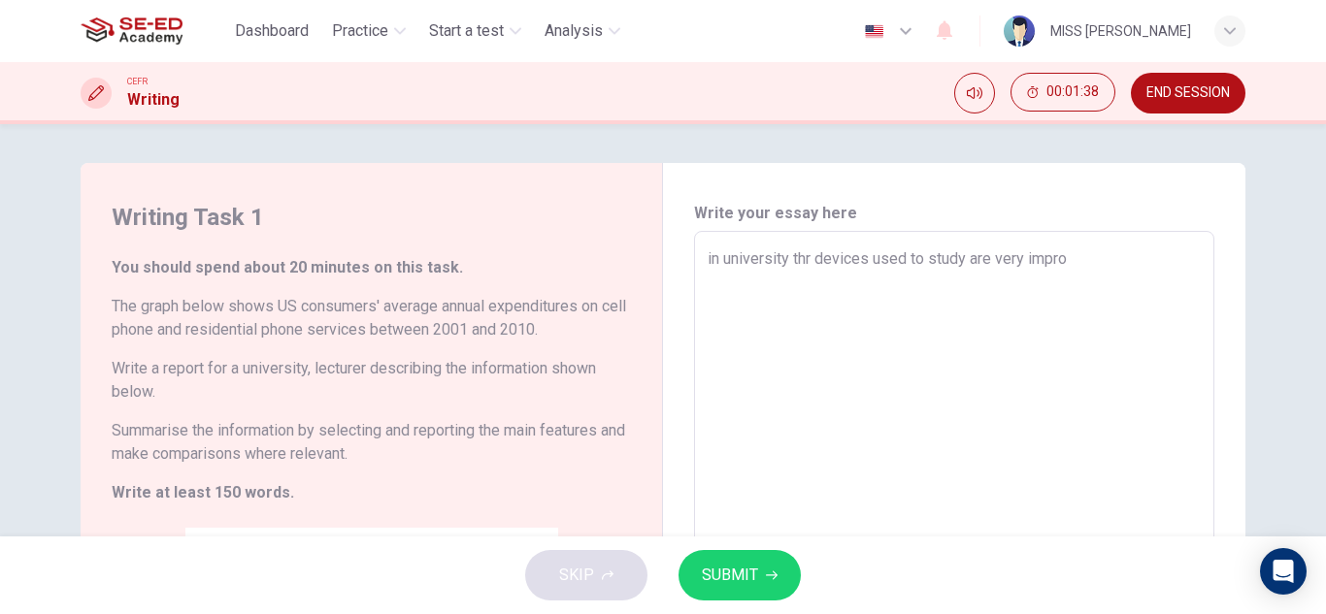
type textarea "in university thr devices used to study are very improt"
type textarea "x"
type textarea "in university thr devices used to study are very [PERSON_NAME]"
type textarea "x"
type textarea "in university thr devices used to study are very improtan"
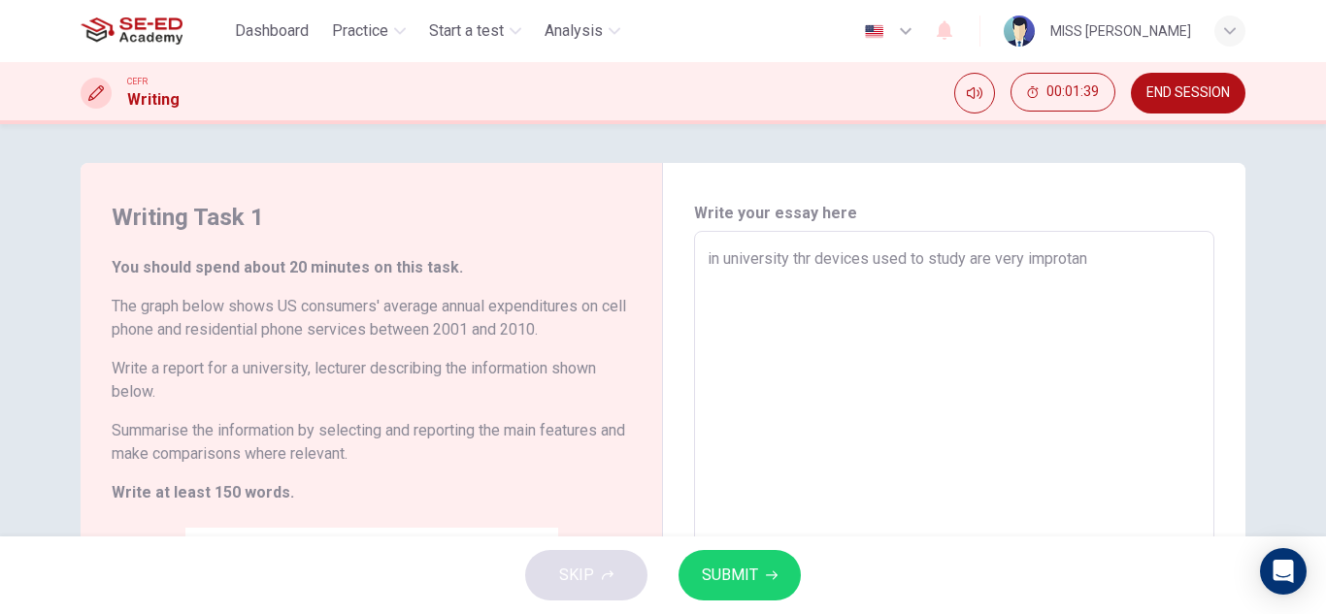
type textarea "x"
type textarea "in university thr devices used to study are very improtant"
type textarea "x"
type textarea "in university thr devices used to study are very improtant"
type textarea "x"
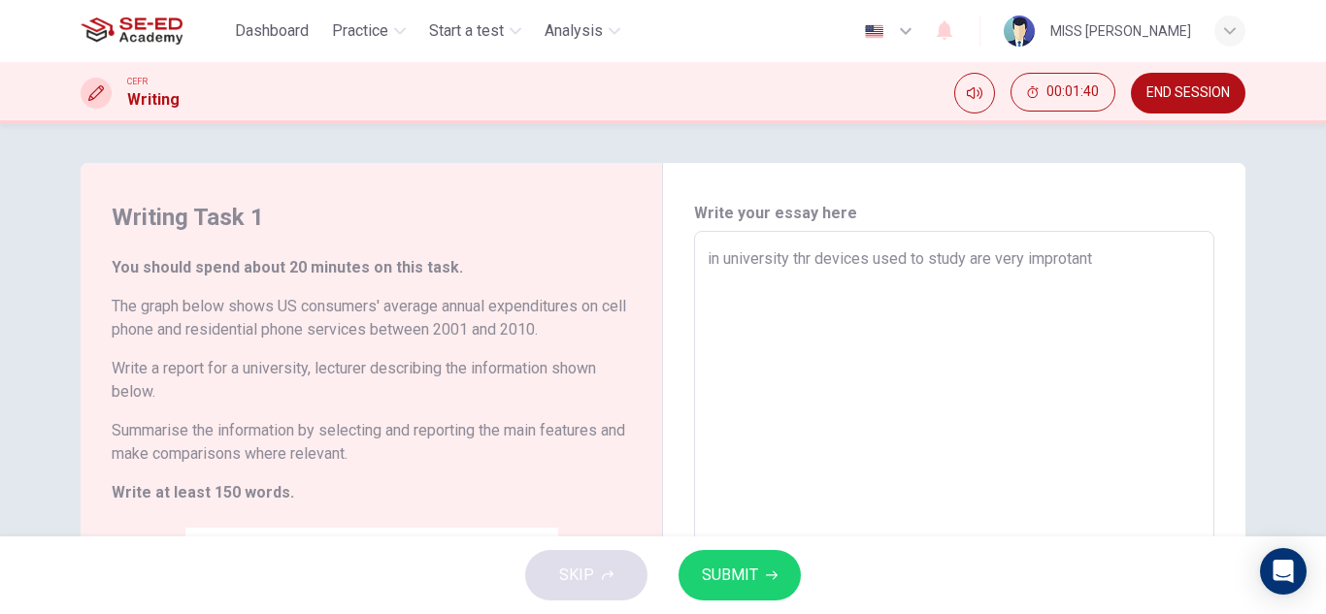
type textarea "in university thr devices used to study are very improtant i"
type textarea "x"
type textarea "in university thr devices used to study are very improtant in"
type textarea "x"
type textarea "in university thr devices used to study are very improtant in"
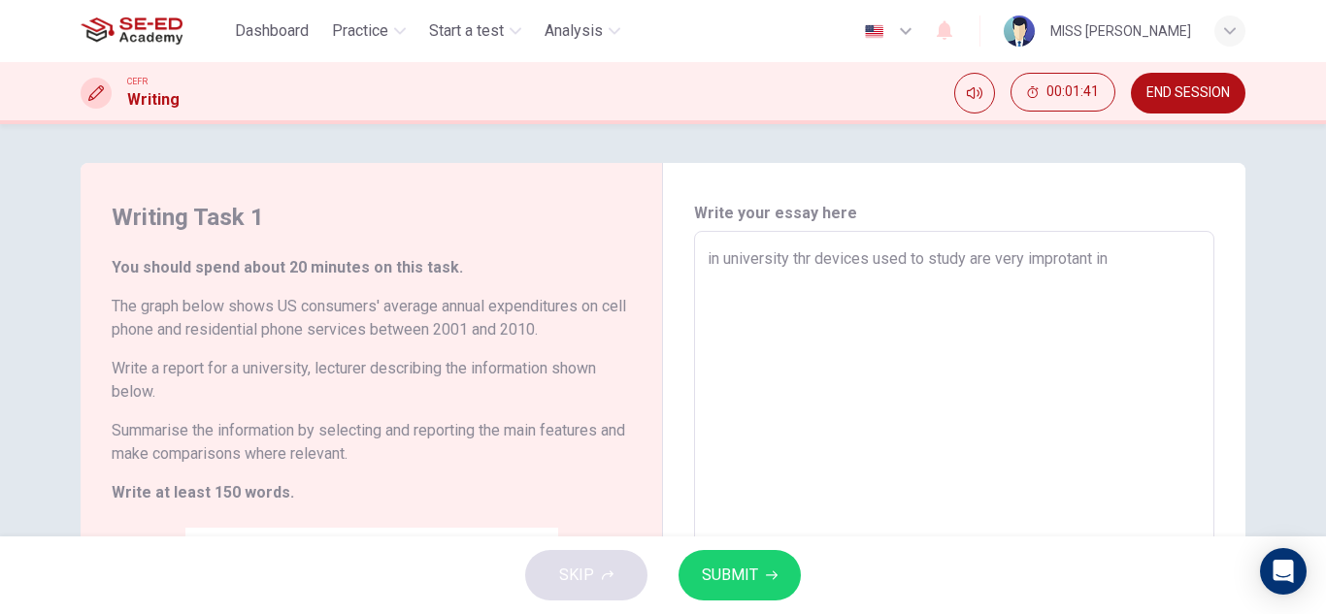
type textarea "x"
type textarea "in university thr devices used to study are very improtant in d"
type textarea "x"
type textarea "in university thr devices used to study are very improtant in da"
type textarea "x"
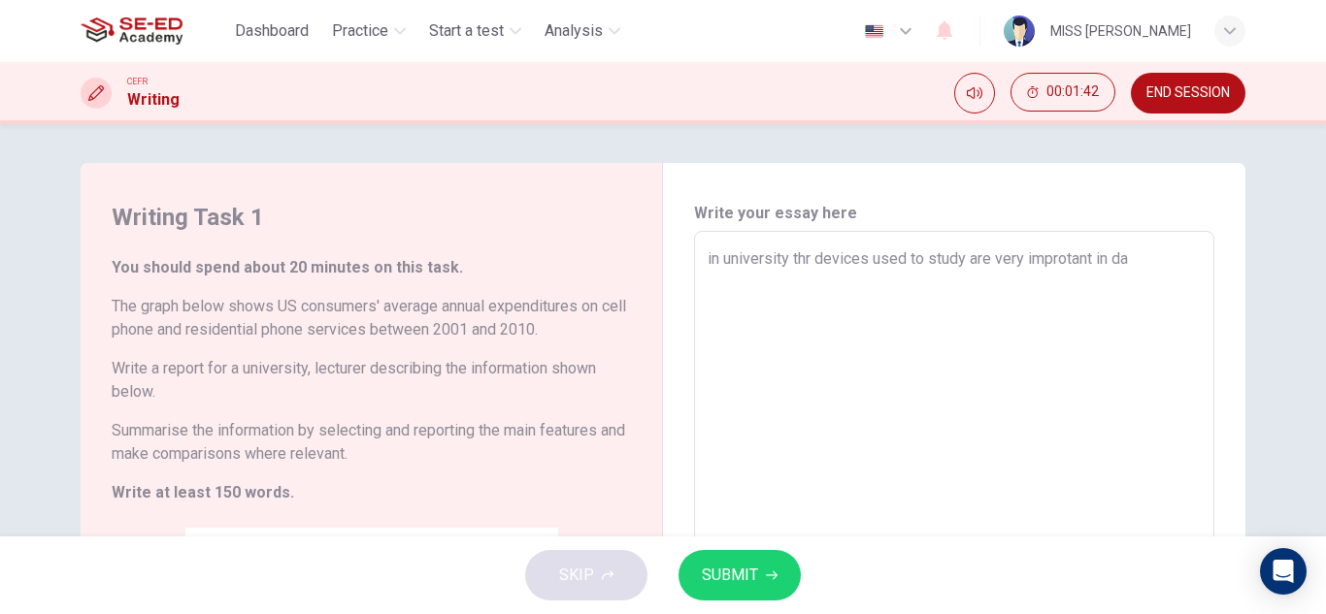
type textarea "in university thr devices used to study are very improtant in dai"
type textarea "x"
type textarea "in university thr devices used to study are very improtant in dail"
type textarea "x"
type textarea "in university thr devices used to study are very improtant in daily"
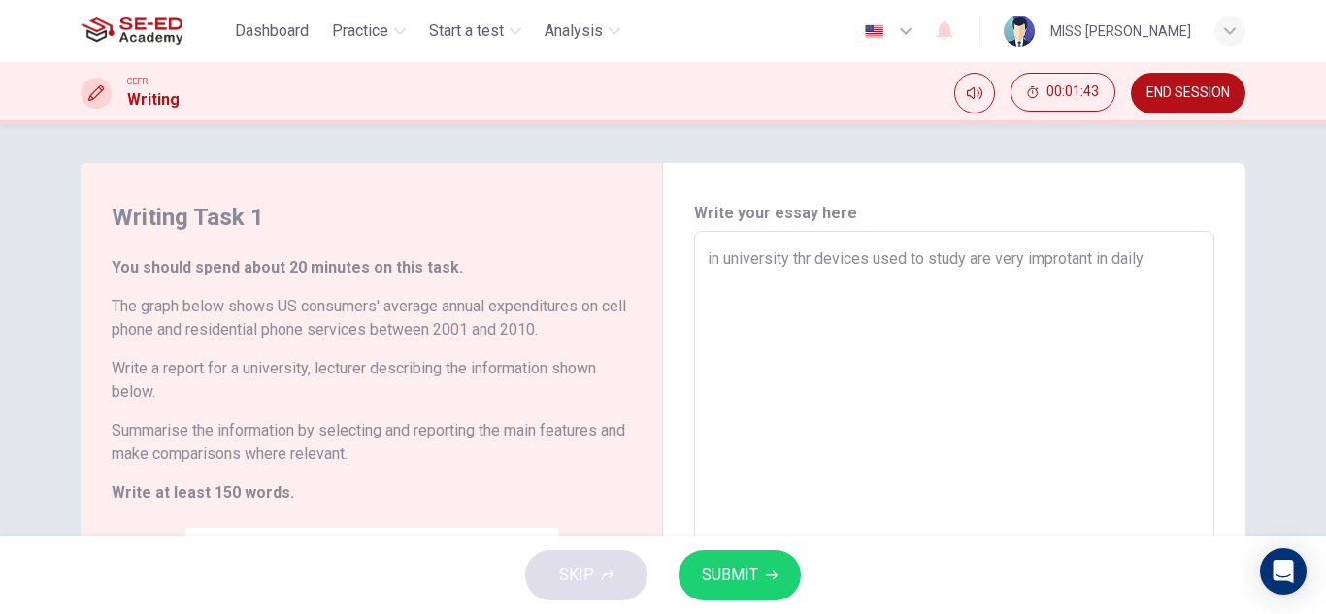
type textarea "x"
type textarea "in university thr devices used to study are very improtant in daily"
type textarea "x"
type textarea "in university thr devices used to study are very improtant in daily s"
type textarea "x"
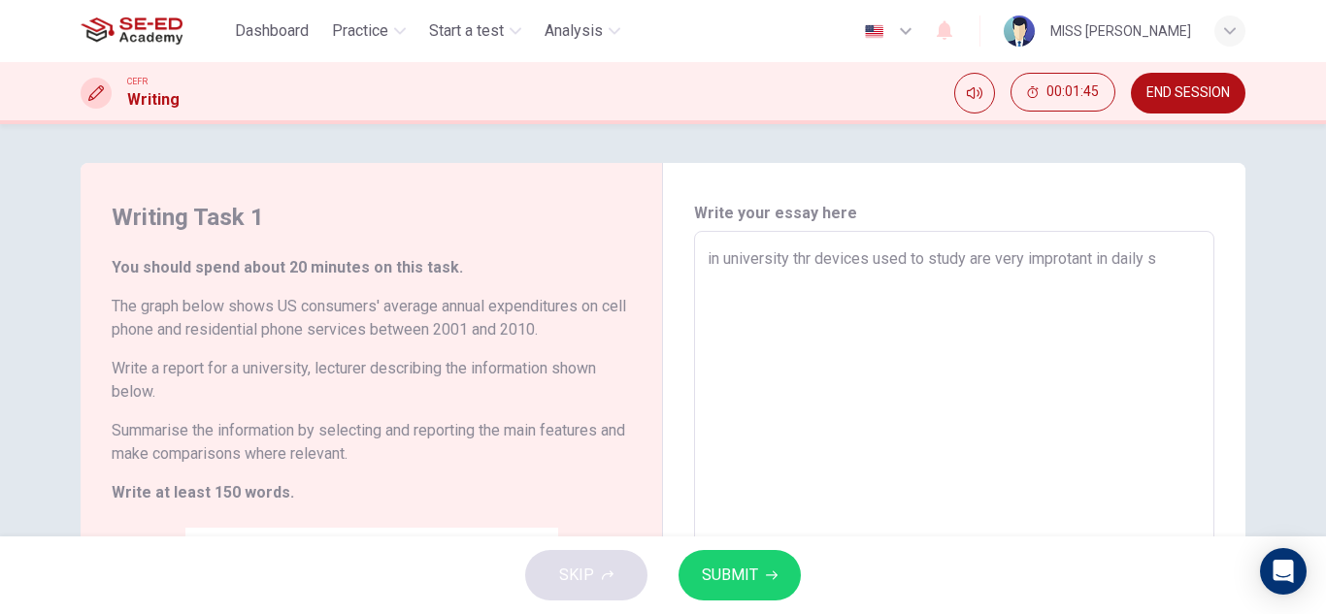
type textarea "in university thr devices used to study are very improtant in daily sa"
type textarea "x"
type textarea "in university thr devices used to study are very improtant in daily [PERSON_NAM…"
type textarea "x"
type textarea "in university thr devices used to study are very improtant in daily same"
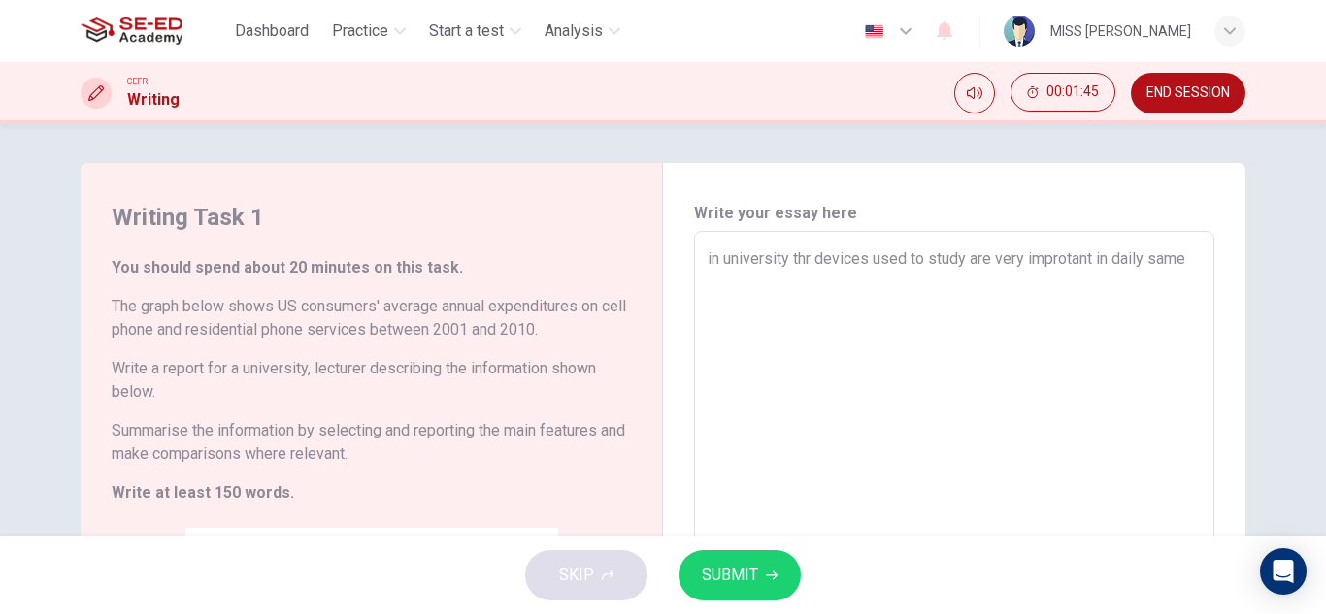
type textarea "x"
type textarea "in university thr devices used to study are very improtant in daily same"
type textarea "x"
type textarea "in university thr devices used to study are very improtant in daily same a"
type textarea "x"
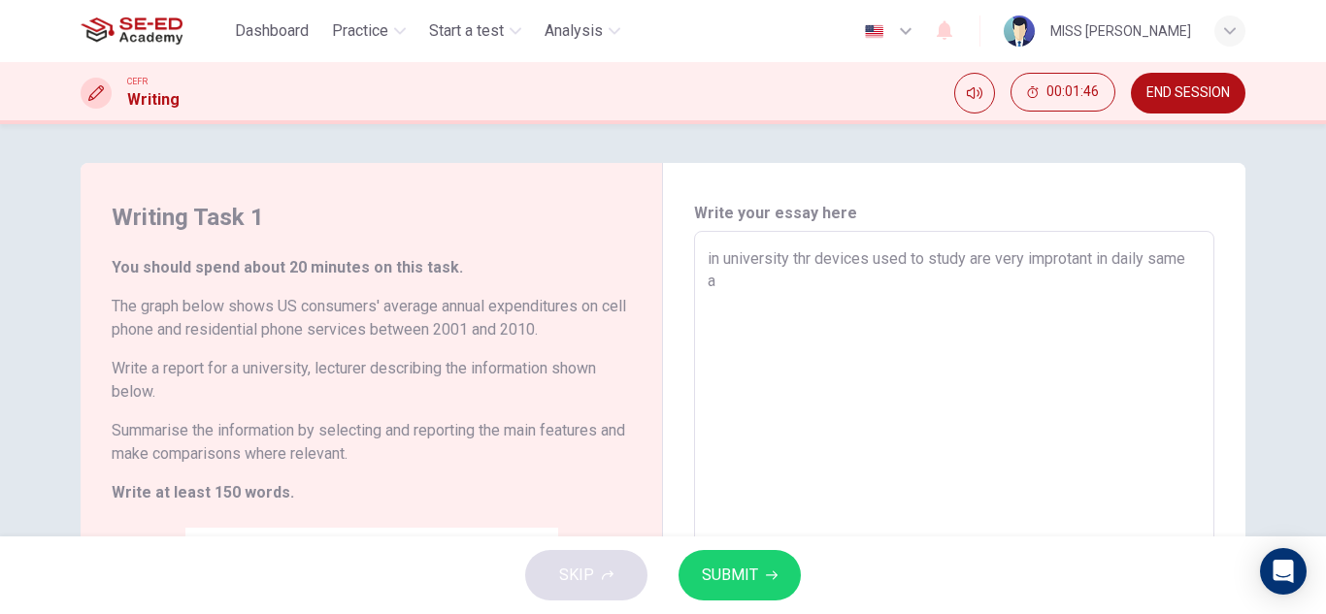
type textarea "in university thr devices used to study are very improtant in daily same as"
type textarea "x"
type textarea "in university thr devices used to study are very improtant in daily same as"
type textarea "x"
type textarea "in university thr devices used to study are very improtant in daily same as p"
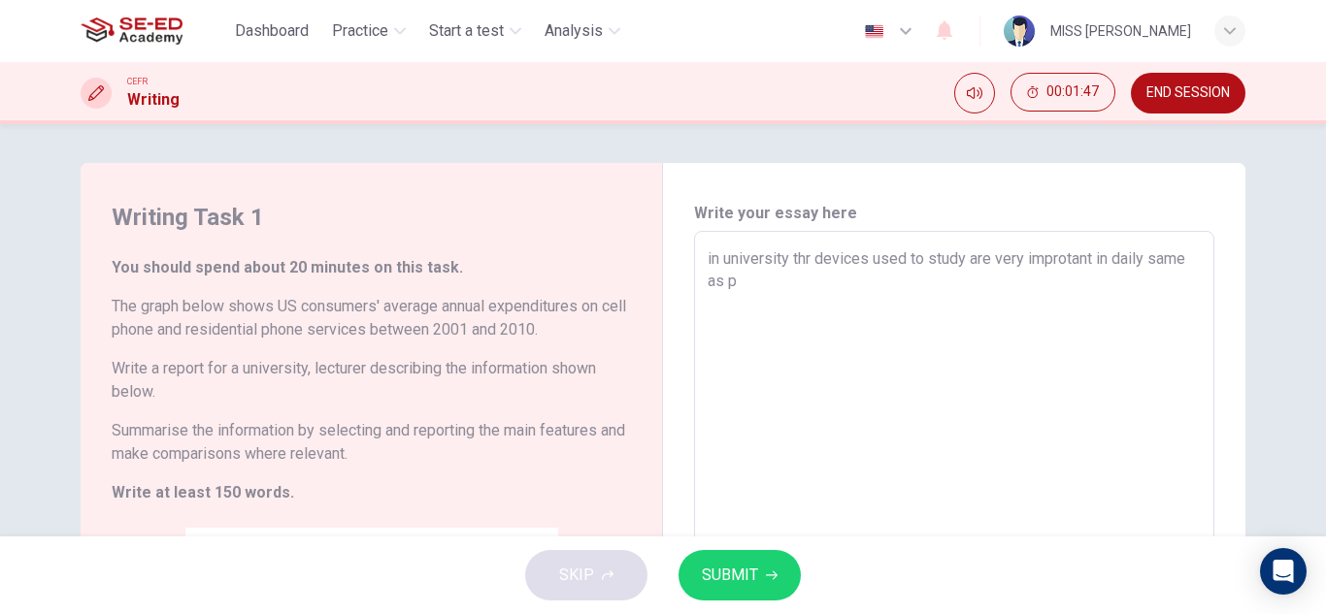
type textarea "x"
type textarea "in university thr devices used to study are very improtant in daily same as pa"
type textarea "x"
type textarea "in university thr devices used to study are very improtant in daily same as pas"
type textarea "x"
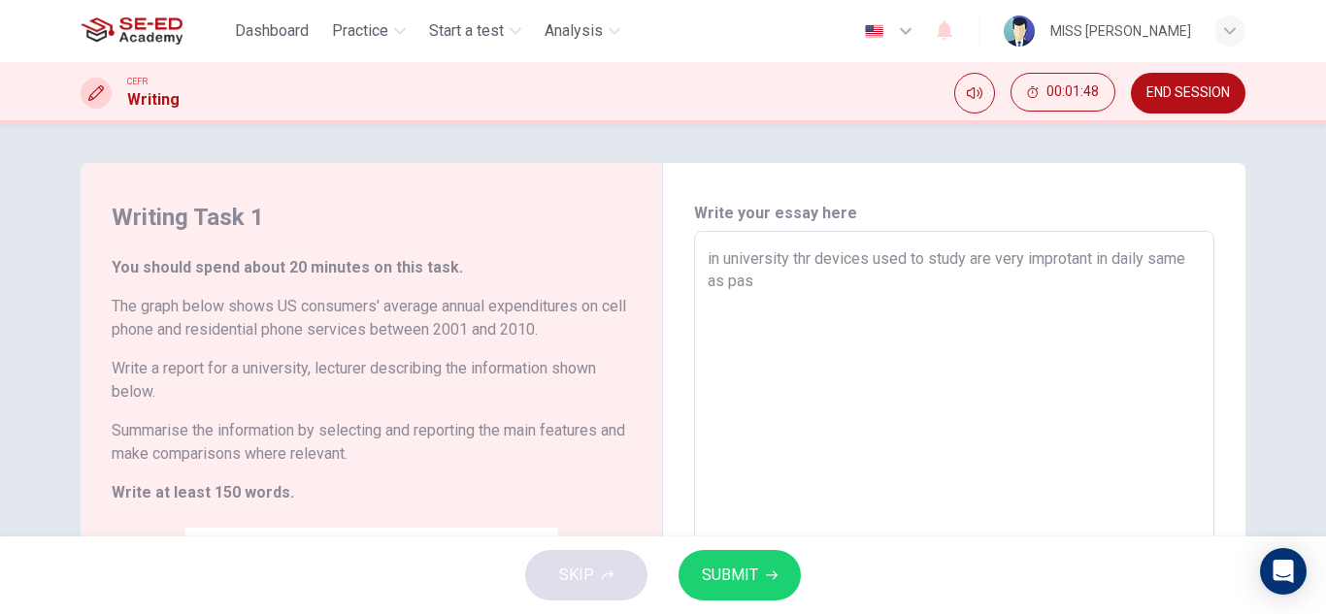
type textarea "in university thr devices used to study are very improtant in daily same as past"
type textarea "x"
type textarea "in university thr devices used to study are very improtant in daily same as past"
type textarea "x"
type textarea "in university thr devices used to study are very improtant in daily same as past"
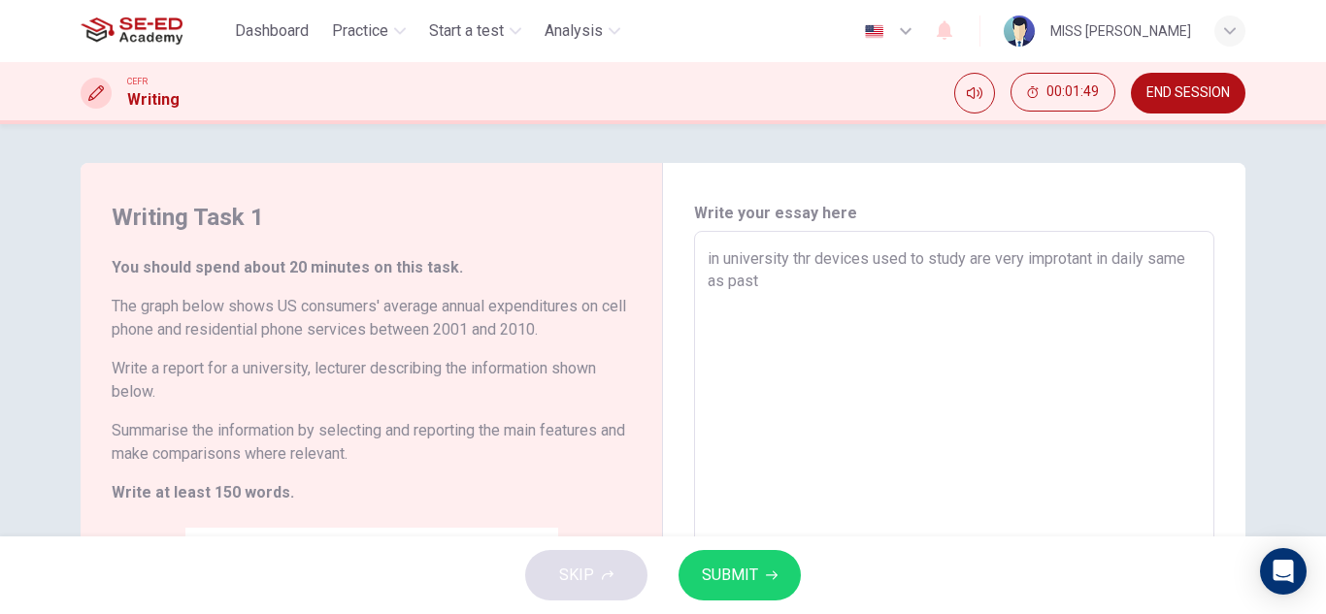
type textarea "x"
type textarea "in university thr devices used to study are very improtant in daily same as pas…"
type textarea "x"
type textarea "in university thr devices used to study are very improtant in daily same as pas…"
type textarea "x"
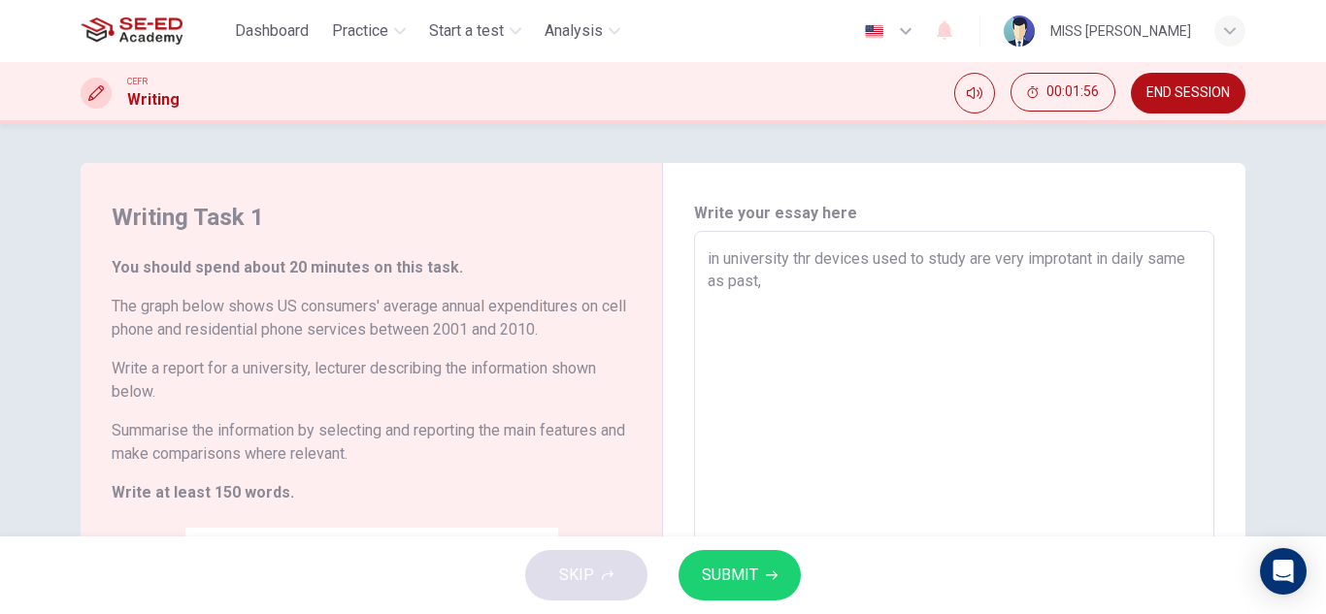
click at [810, 257] on textarea "in university thr devices used to study are very improtant in daily same as pas…" at bounding box center [954, 550] width 493 height 604
type textarea "in university th devices used to study are very improtant in daily same as past,"
type textarea "x"
type textarea "in university the devices used to study are very improtant in daily same as pas…"
type textarea "x"
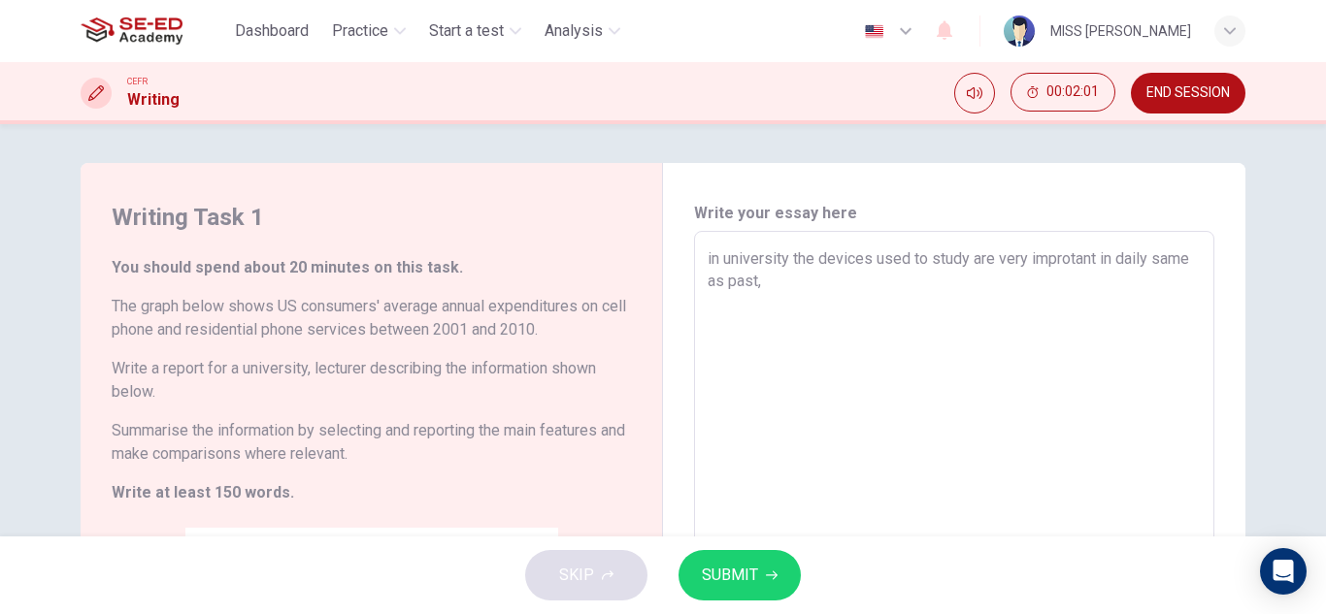
click at [868, 256] on textarea "in university the devices used to study are very improtant in daily same as pas…" at bounding box center [954, 550] width 493 height 604
click at [869, 256] on textarea "in university the devices used to study are very improtant in daily same as pas…" at bounding box center [954, 550] width 493 height 604
type textarea "in university the devices used to study are very improtant in daily same as pas…"
type textarea "x"
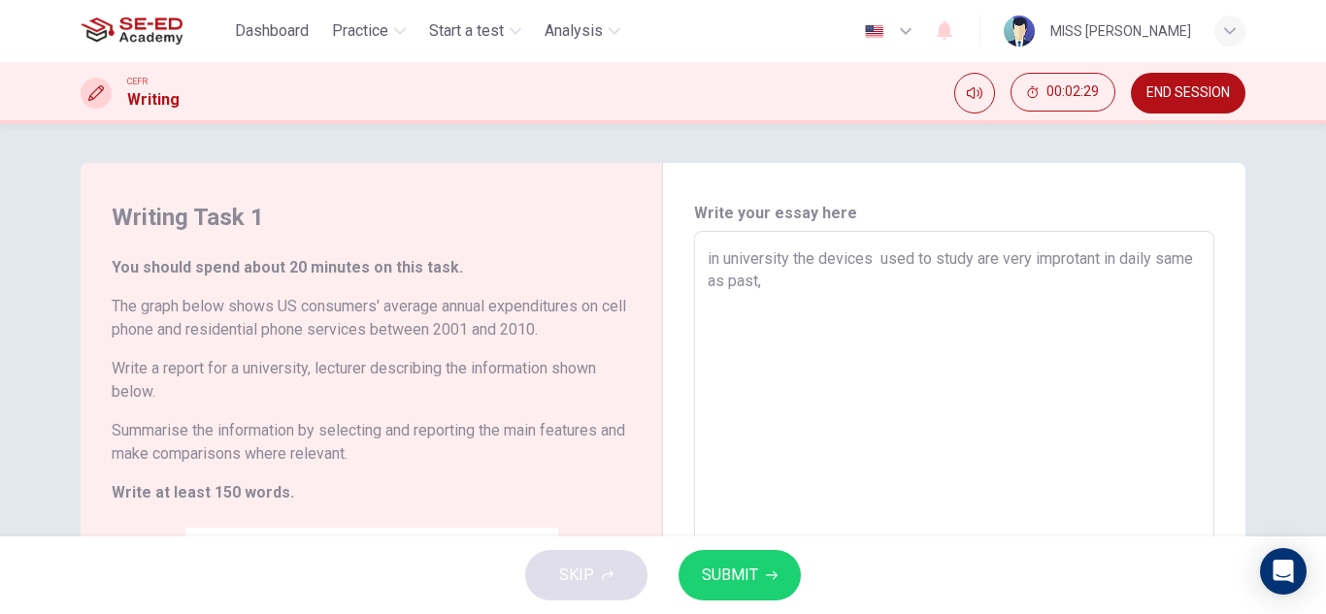
type textarea "in university the devices s used to study are very improtant in daily same as p…"
type textarea "x"
type textarea "in university the devices su used to study are very improtant in daily same as …"
type textarea "x"
type textarea "in university the devices suc used to study are very improtant in daily same as…"
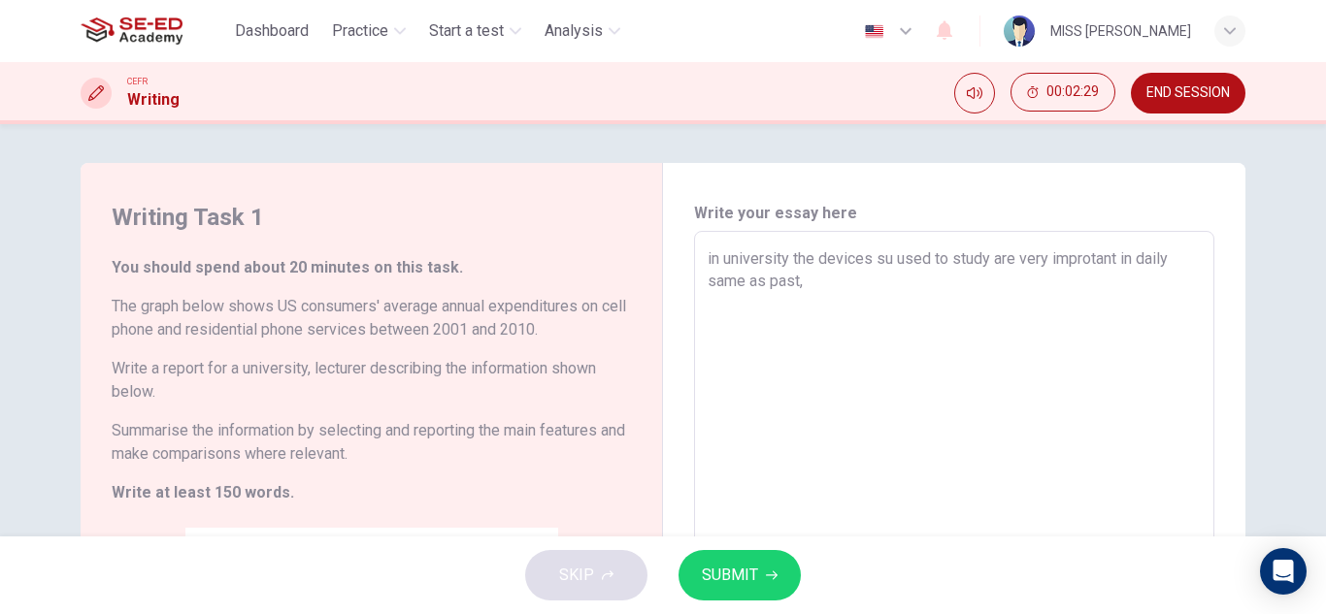
type textarea "x"
type textarea "in university the devices such used to study are very improtant in daily same a…"
type textarea "x"
type textarea "in university the devices such used to study are very improtant in daily same a…"
type textarea "x"
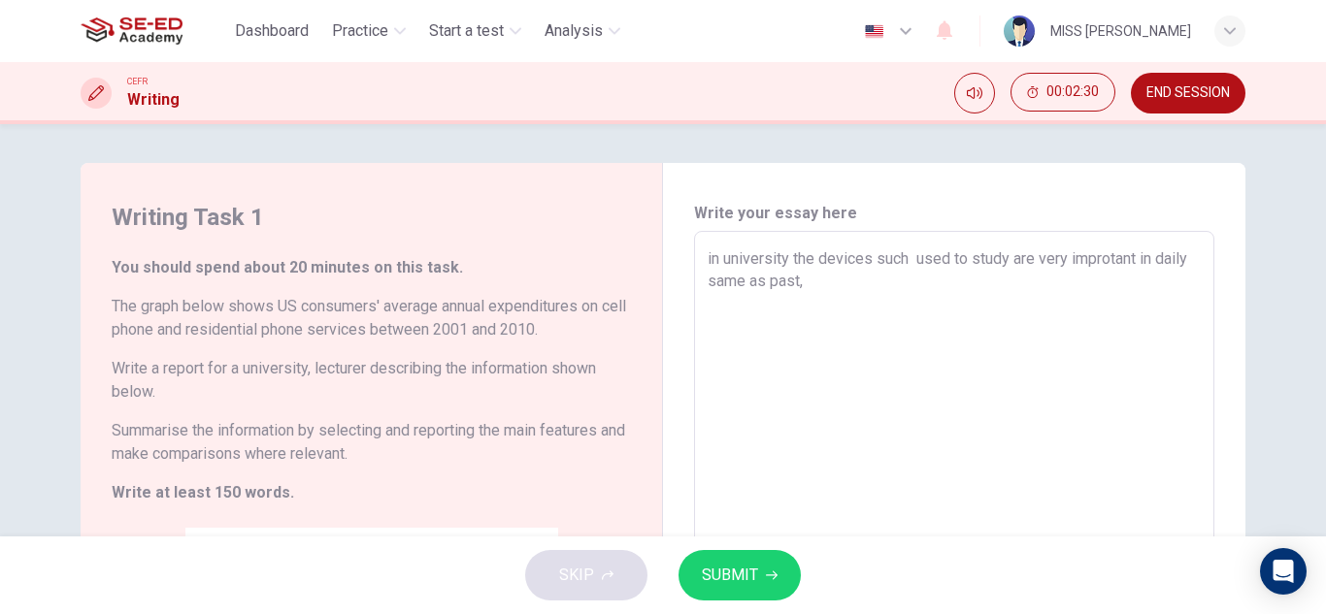
type textarea "in university the devices such a used to study are very improtant in daily same…"
type textarea "x"
type textarea "in university the devices such as used to study are very improtant in daily sam…"
type textarea "x"
type textarea "in university the devices such as used to study are very improtant in daily sam…"
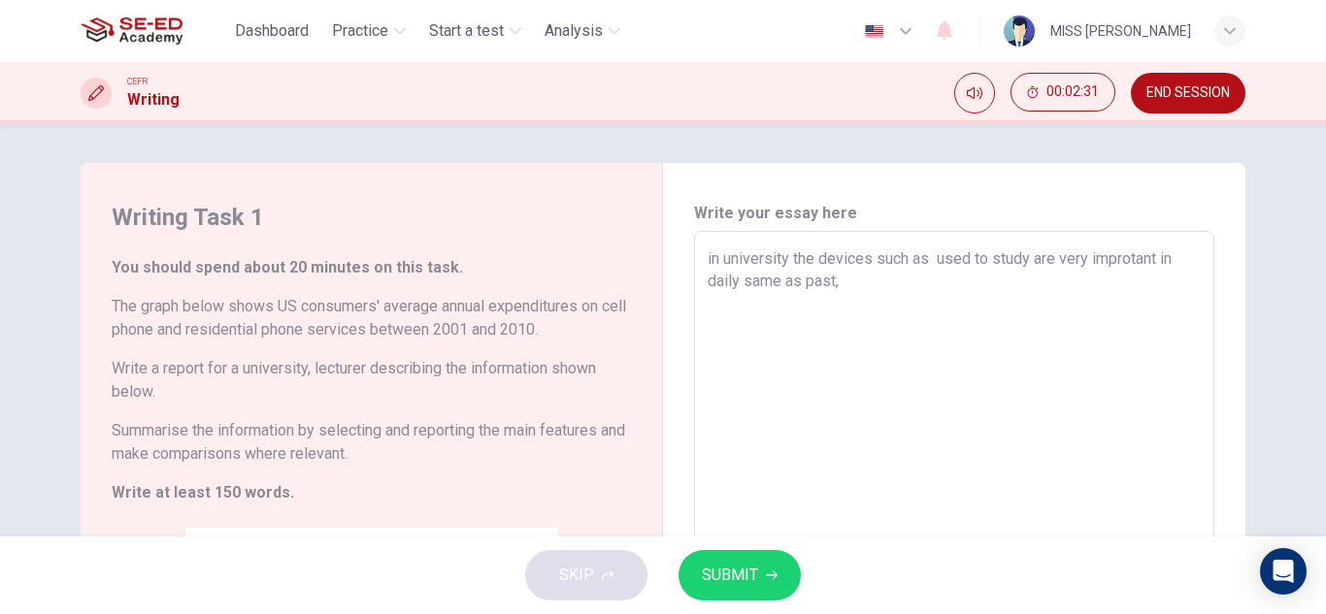
type textarea "x"
type textarea "in university the devices such as p used to study are very improtant in daily s…"
type textarea "x"
type textarea "in university the devices such as ph used to study are very improtant in daily …"
type textarea "x"
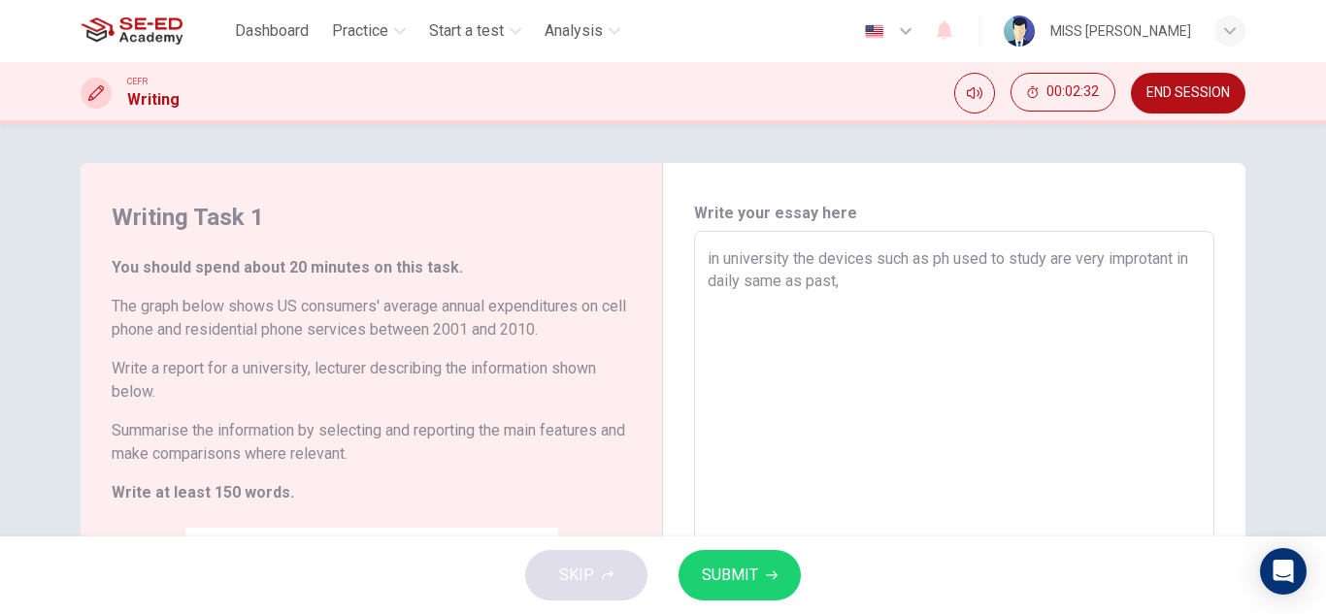
type textarea "in university the devices such as pho used to study are very improtant in daily…"
type textarea "x"
drag, startPoint x: 1091, startPoint y: 276, endPoint x: 1111, endPoint y: 270, distance: 21.2
click at [1093, 276] on textarea "in university the devices such as phones, I-Pads, lap top or Mac book used to s…" at bounding box center [954, 550] width 493 height 604
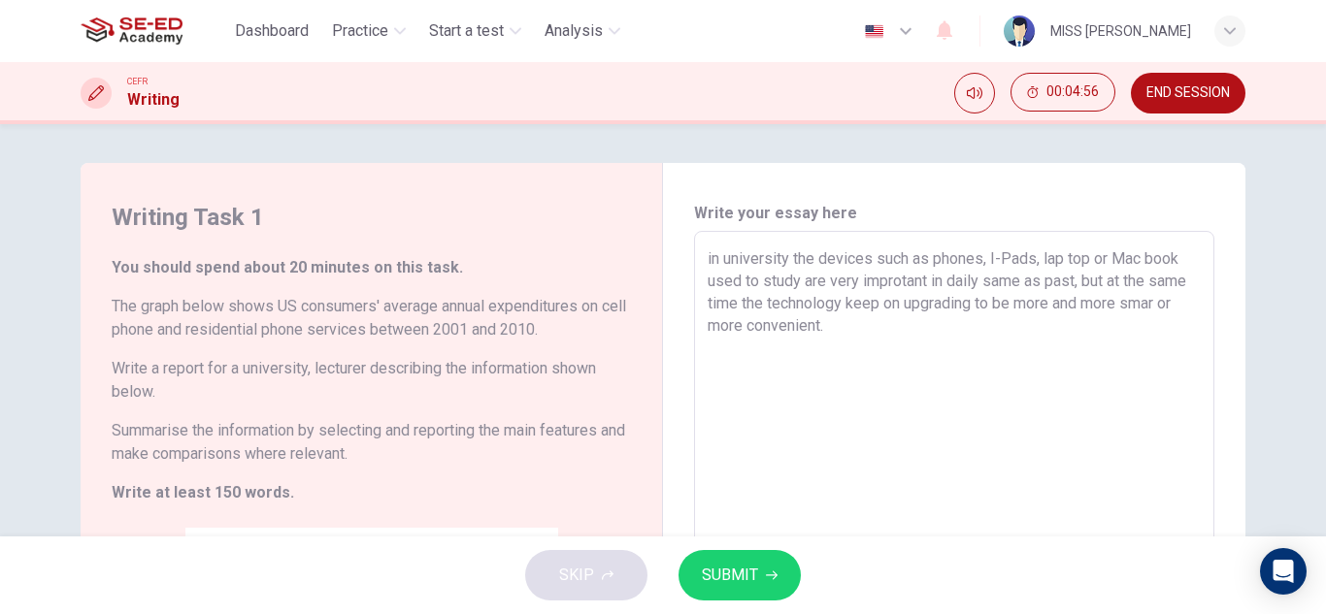
click at [741, 567] on span "SUBMIT" at bounding box center [730, 575] width 56 height 27
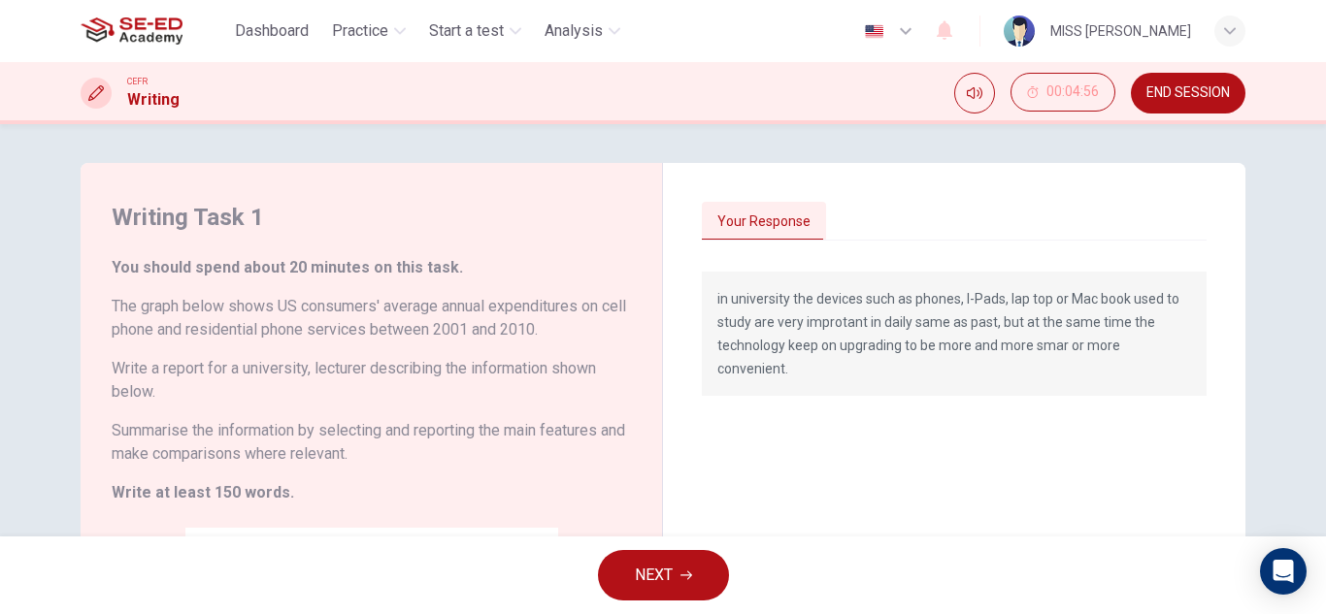
click at [698, 575] on button "NEXT" at bounding box center [663, 575] width 131 height 50
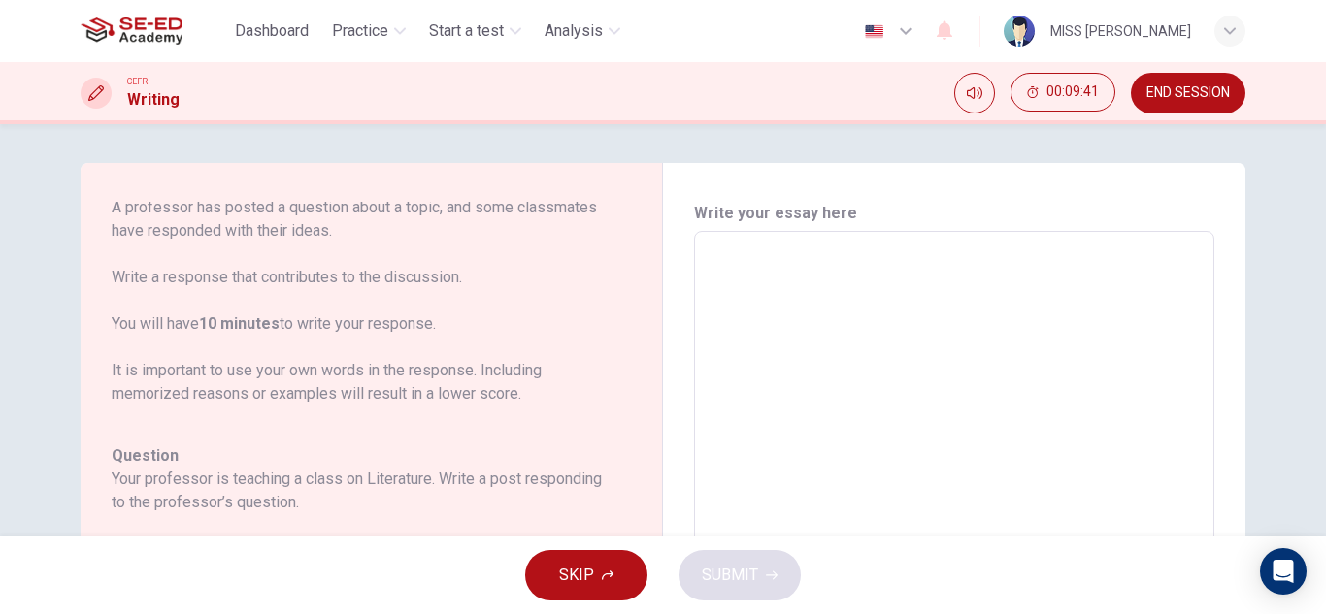
click at [789, 264] on textarea at bounding box center [954, 556] width 493 height 616
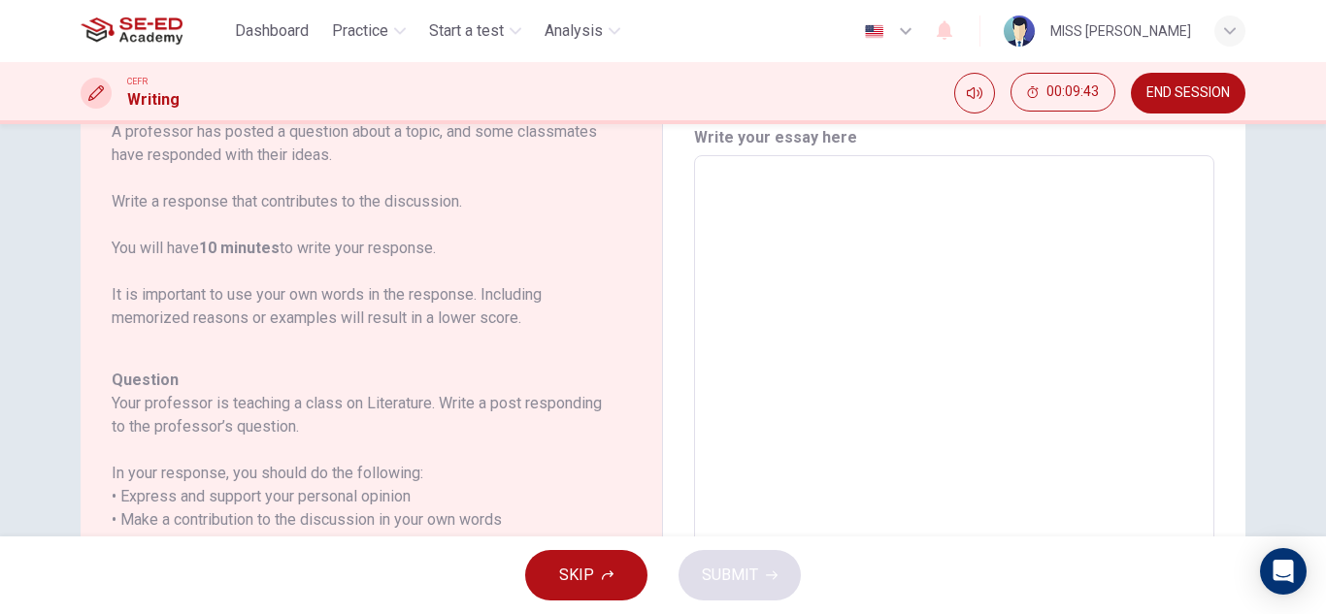
scroll to position [194, 0]
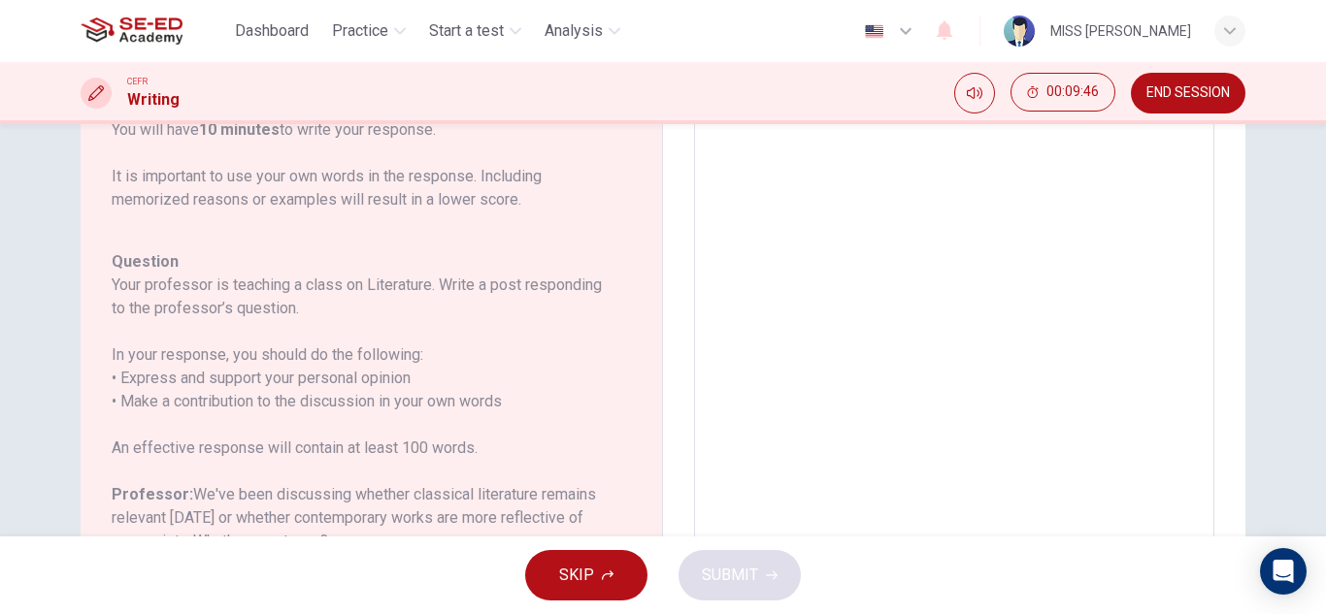
click at [1178, 100] on span "END SESSION" at bounding box center [1187, 93] width 83 height 16
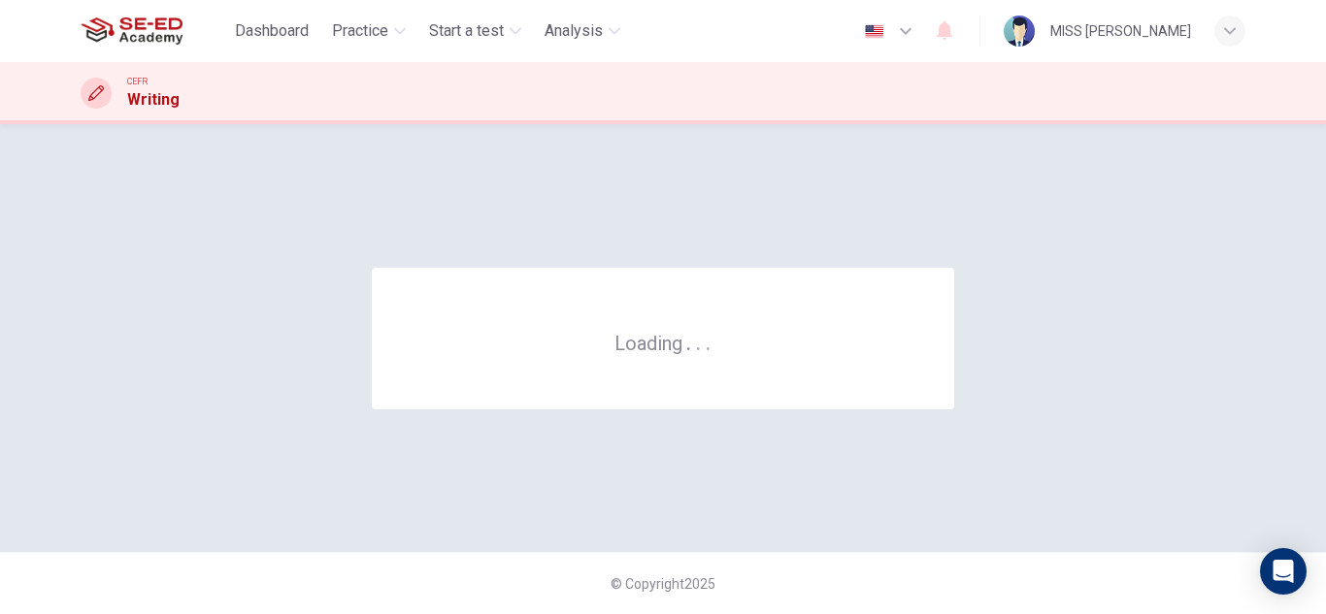
click at [770, 115] on div "CEFR Writing" at bounding box center [663, 93] width 1326 height 62
